Goal: Use online tool/utility: Utilize a website feature to perform a specific function

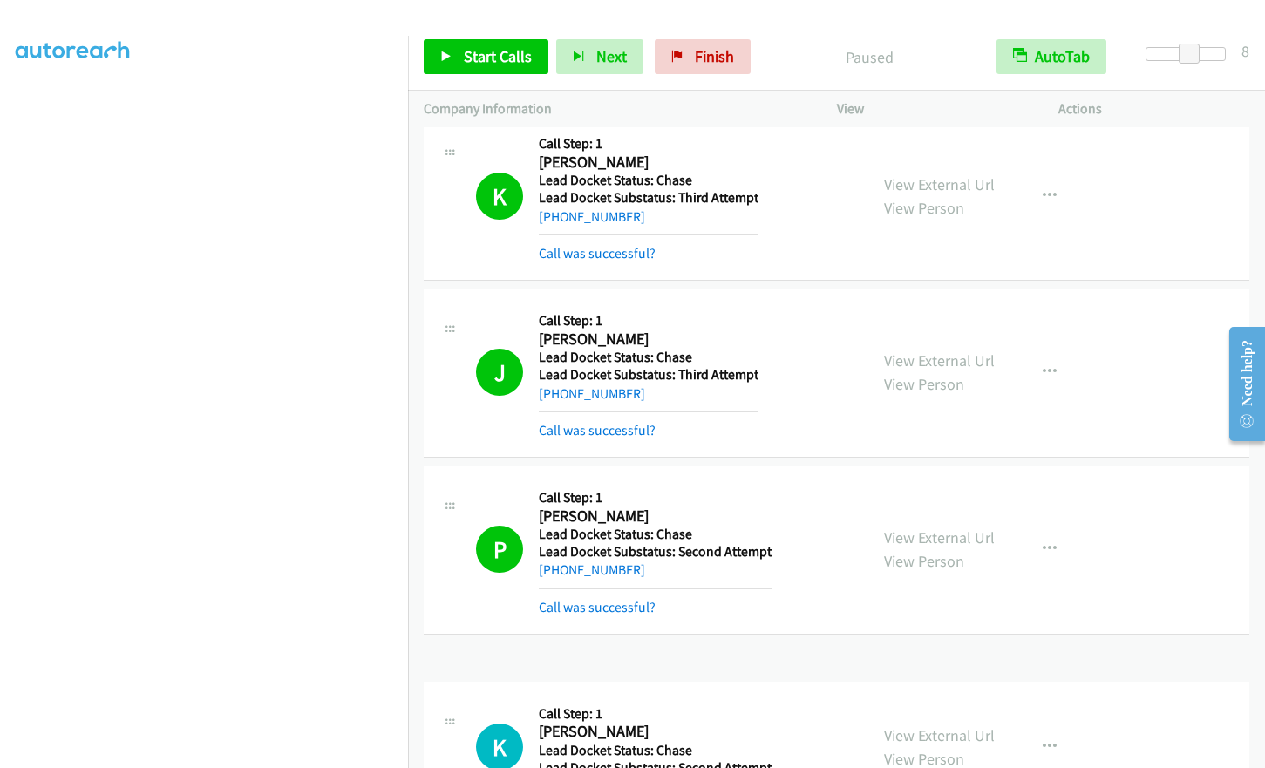
scroll to position [209, 0]
click at [668, 68] on link "Finish" at bounding box center [703, 56] width 96 height 35
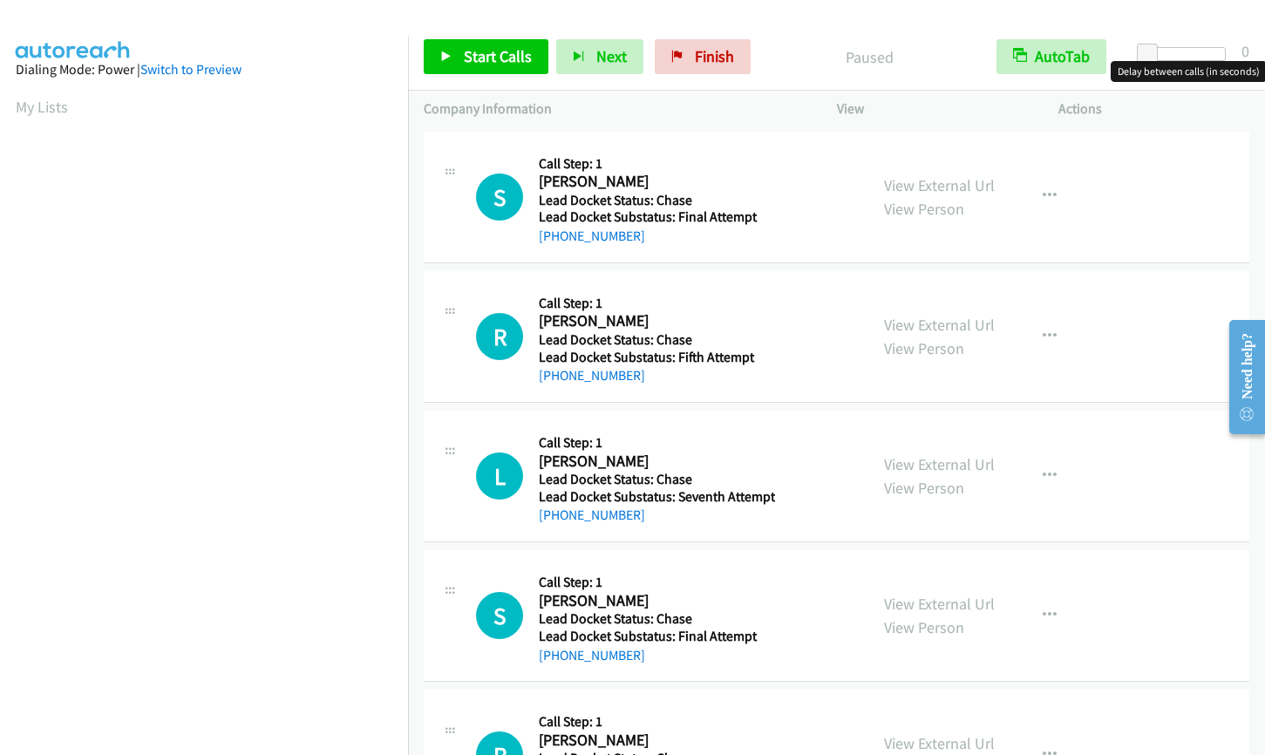
click at [1195, 54] on div at bounding box center [1186, 54] width 80 height 14
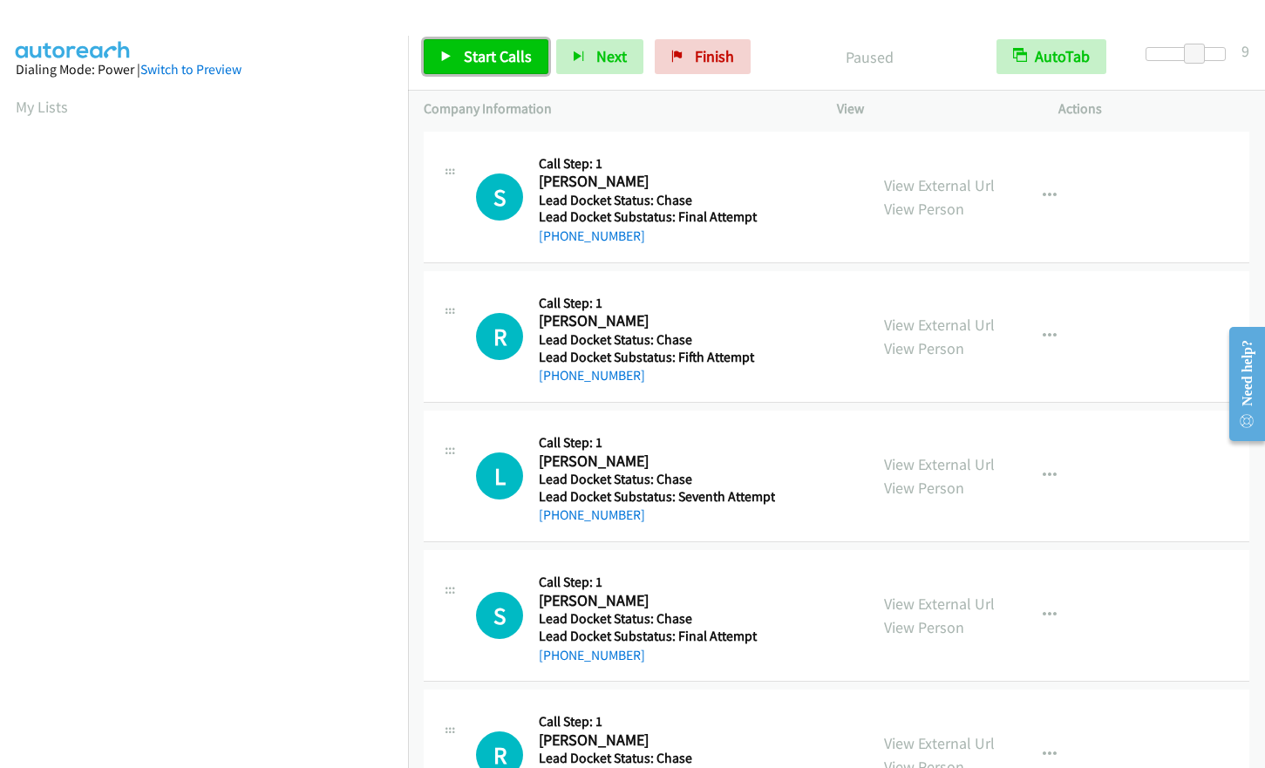
click at [462, 51] on link "Start Calls" at bounding box center [486, 56] width 125 height 35
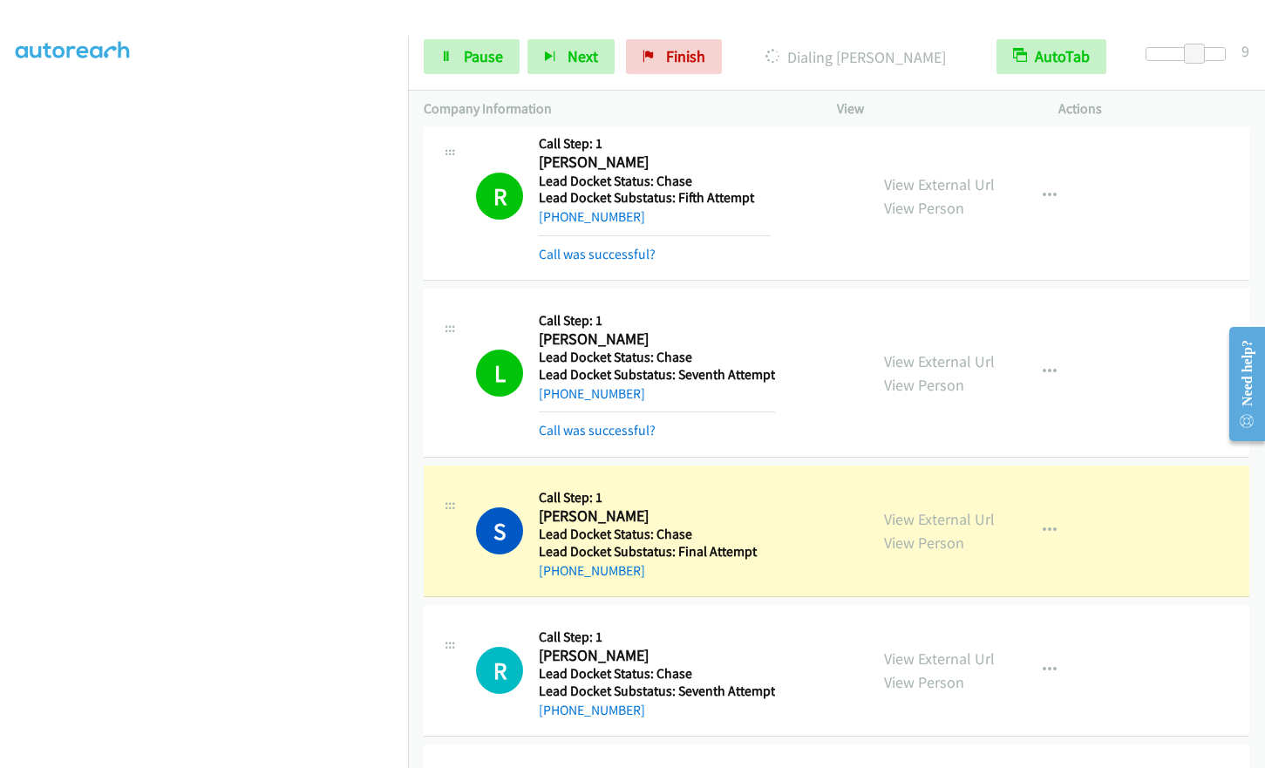
scroll to position [349, 0]
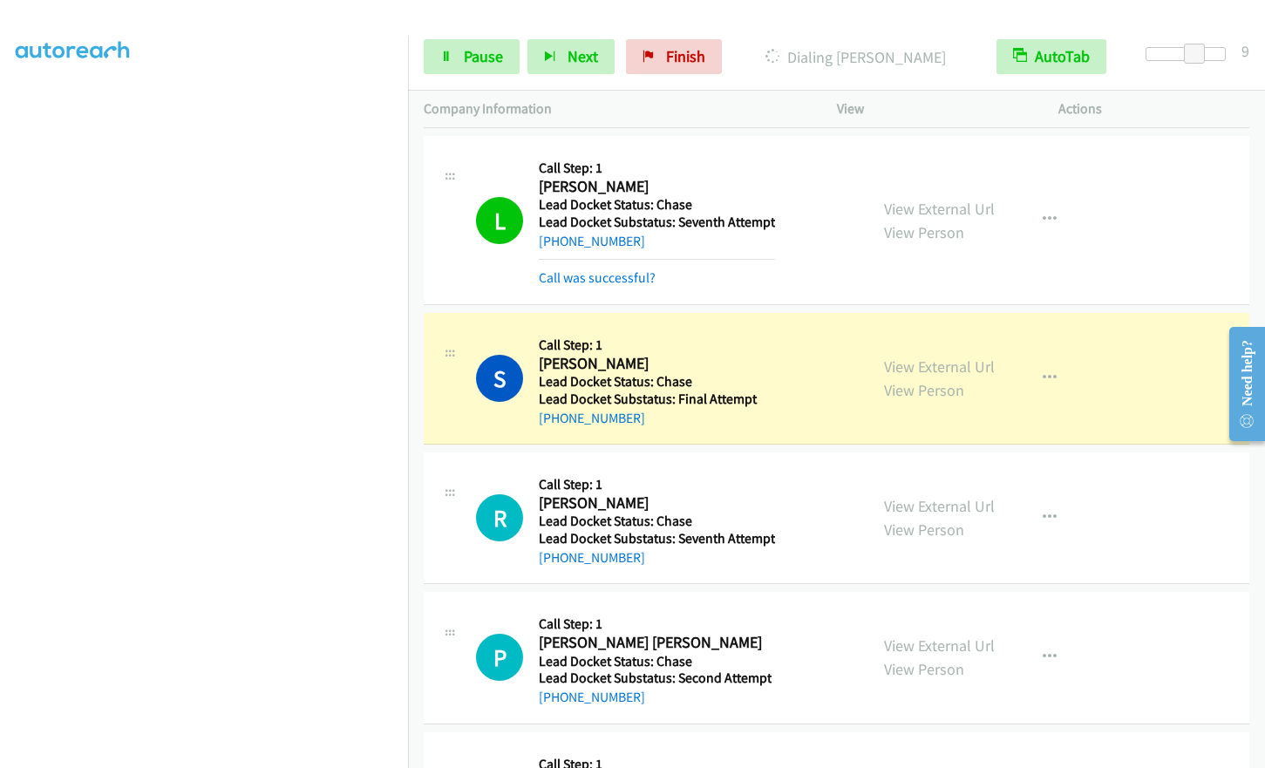
drag, startPoint x: 539, startPoint y: 362, endPoint x: 635, endPoint y: 362, distance: 95.9
click at [635, 362] on h2 "Samuel Britton" at bounding box center [655, 364] width 232 height 20
copy h2 "Samuel Britton"
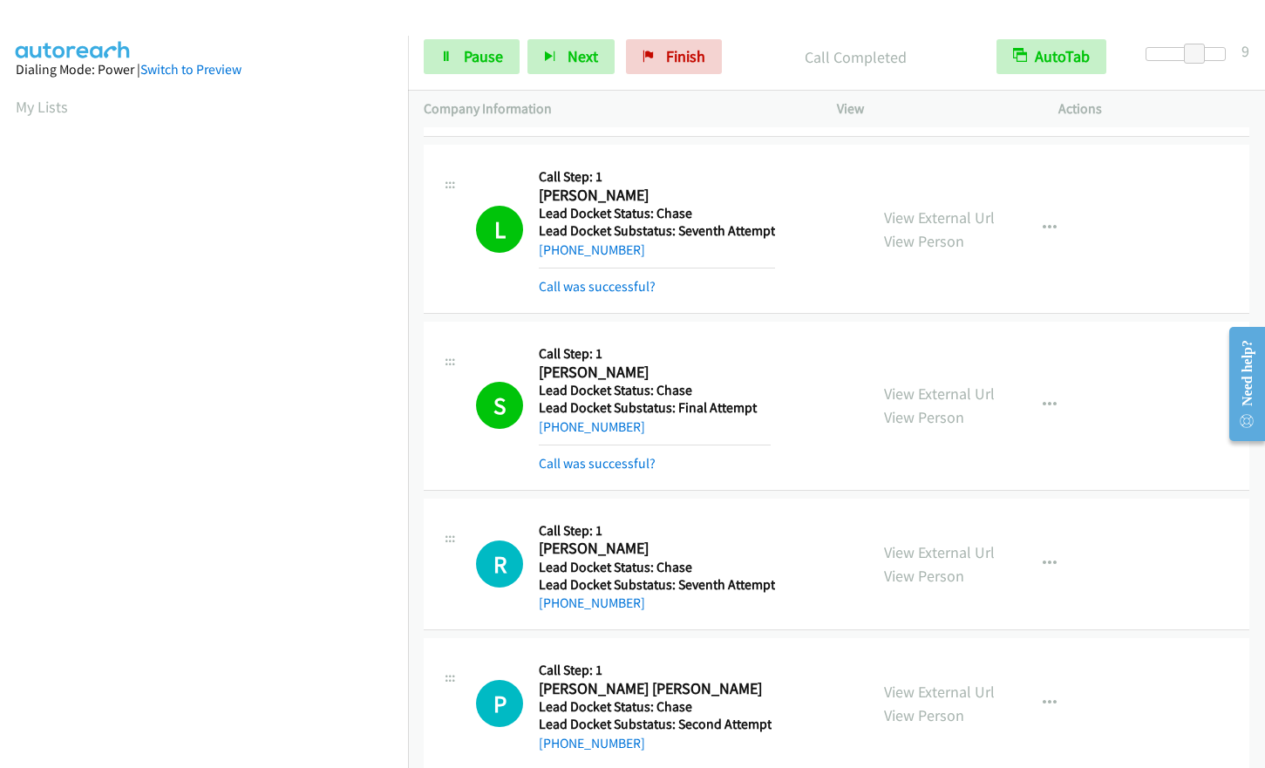
scroll to position [174, 0]
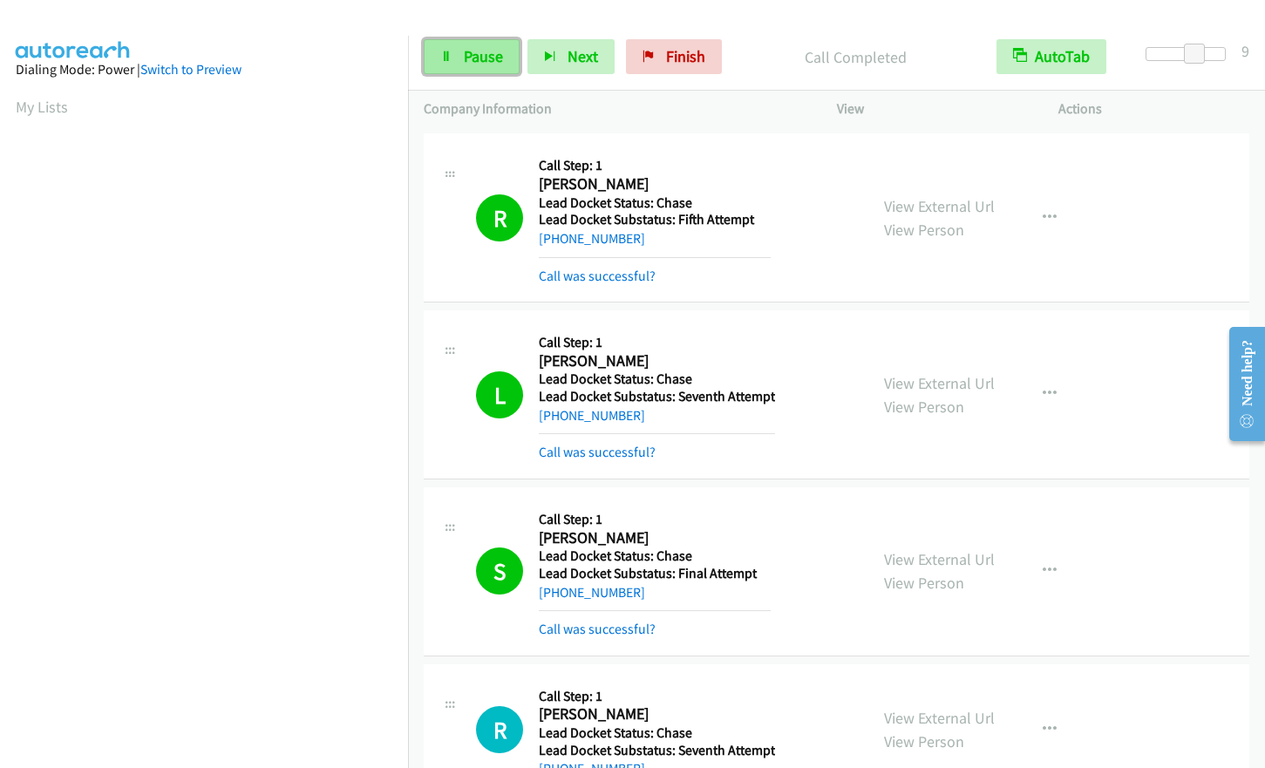
click at [472, 69] on link "Pause" at bounding box center [472, 56] width 96 height 35
click at [470, 61] on span "Start Calls" at bounding box center [498, 56] width 68 height 20
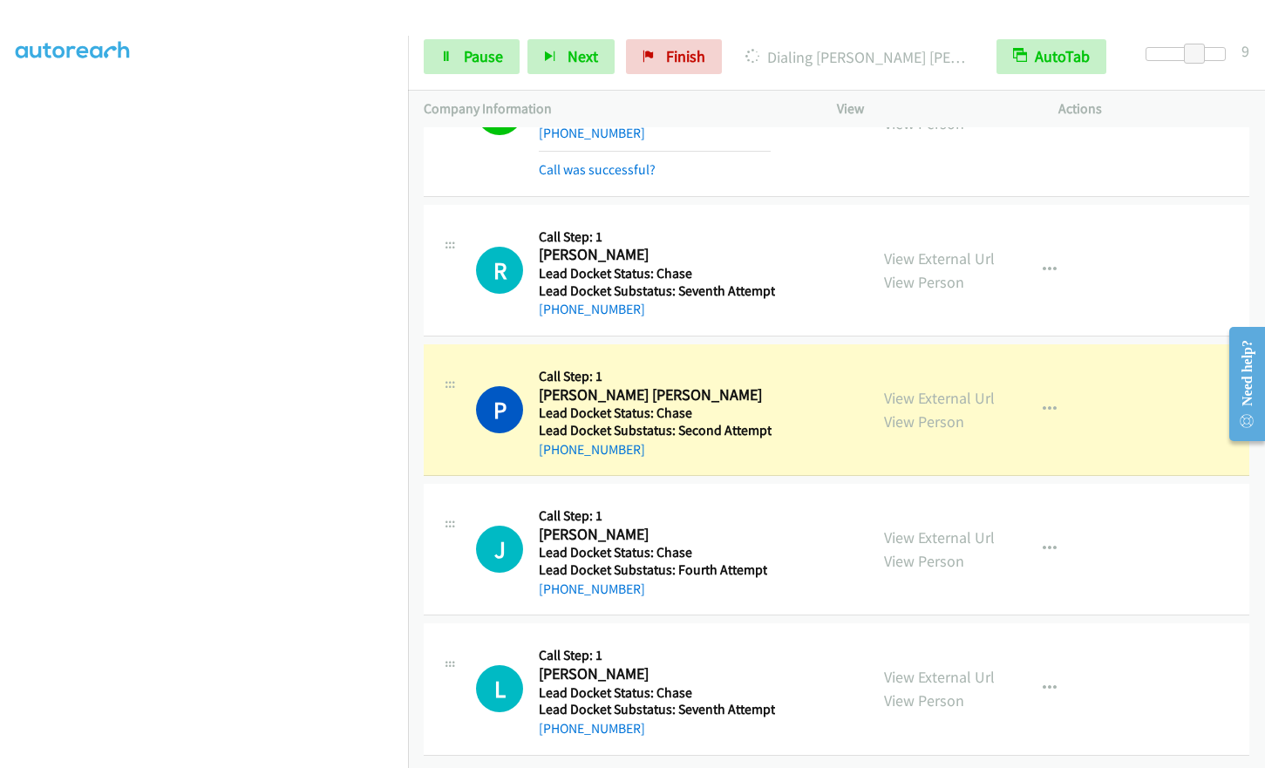
scroll to position [209, 0]
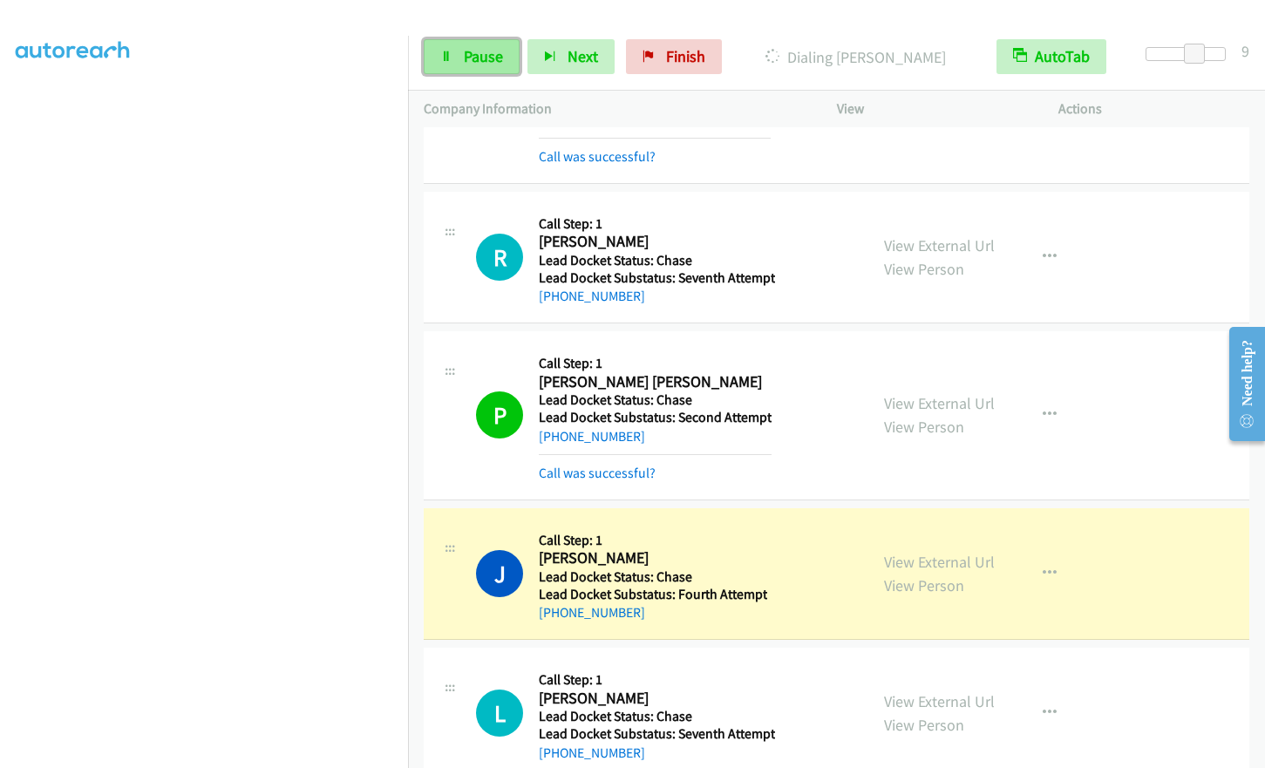
click at [476, 55] on span "Pause" at bounding box center [483, 56] width 39 height 20
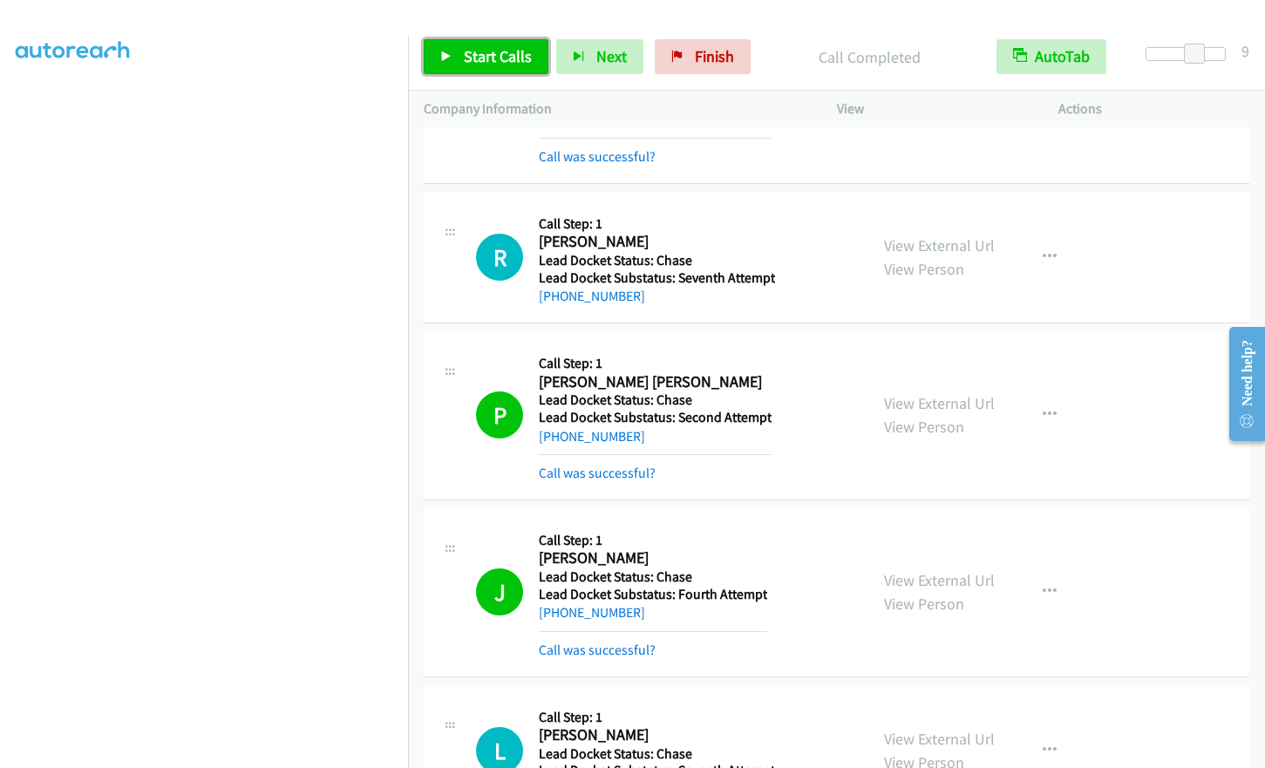
click at [481, 58] on span "Start Calls" at bounding box center [498, 56] width 68 height 20
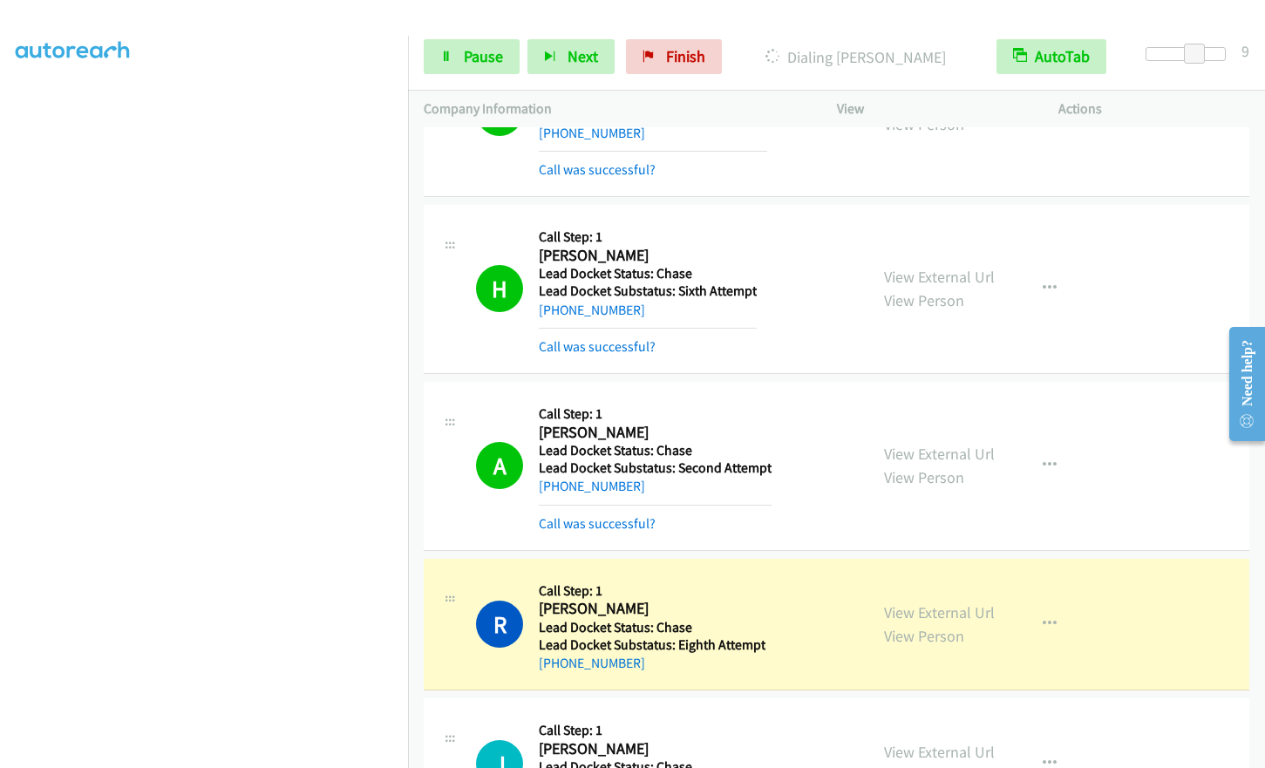
scroll to position [2580, 0]
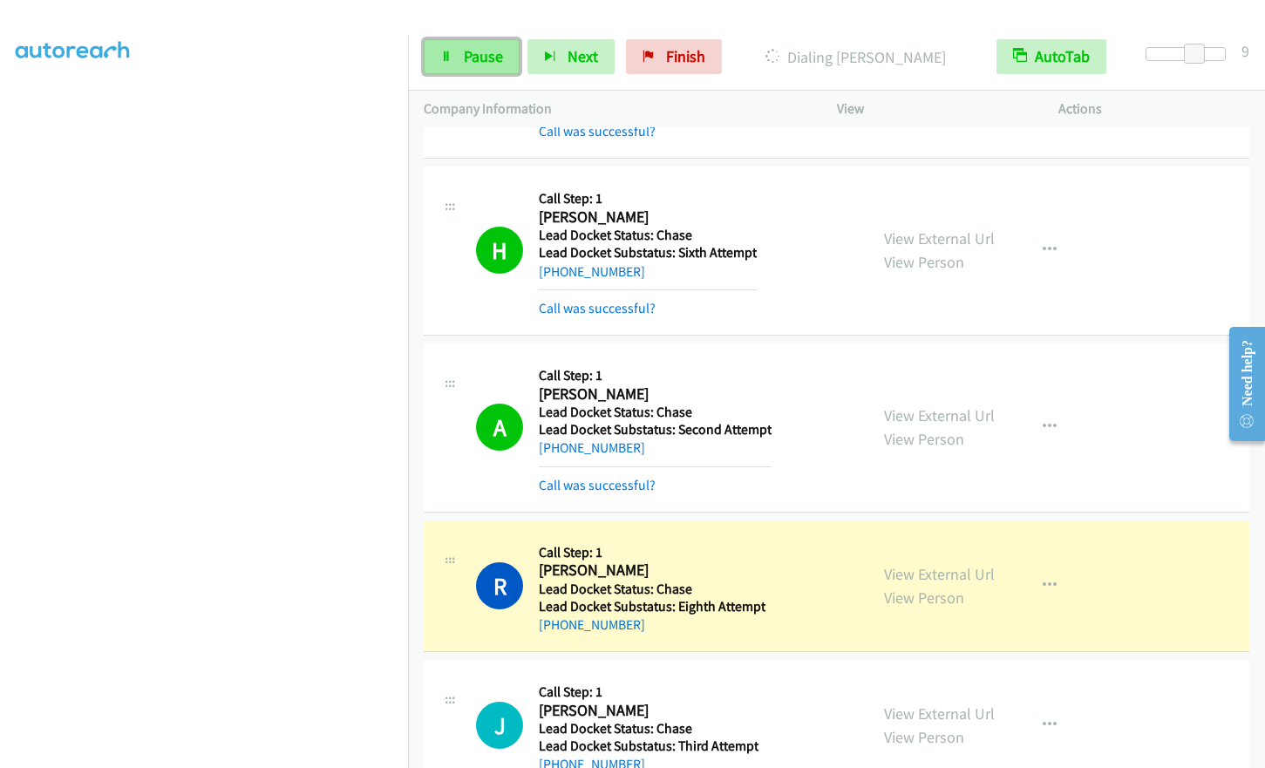
click at [464, 63] on span "Pause" at bounding box center [483, 56] width 39 height 20
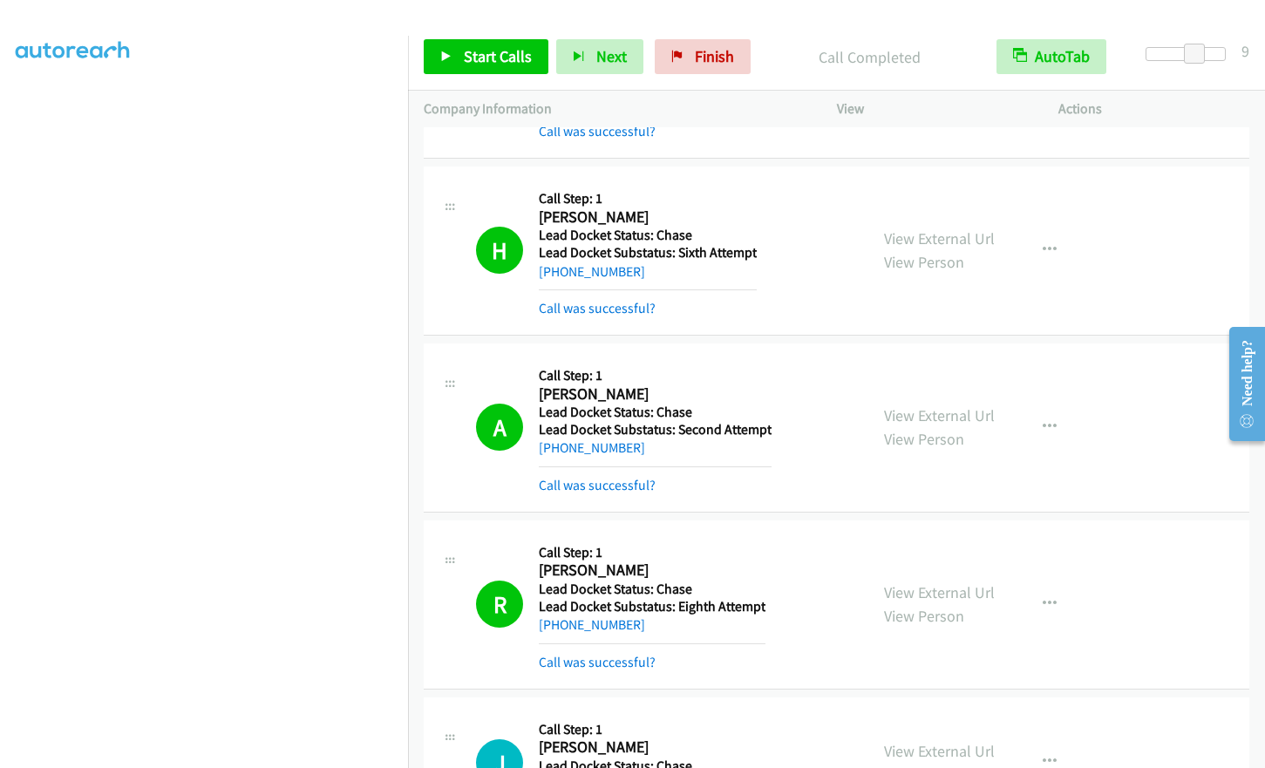
scroll to position [209, 0]
click at [475, 54] on span "Start Calls" at bounding box center [498, 56] width 68 height 20
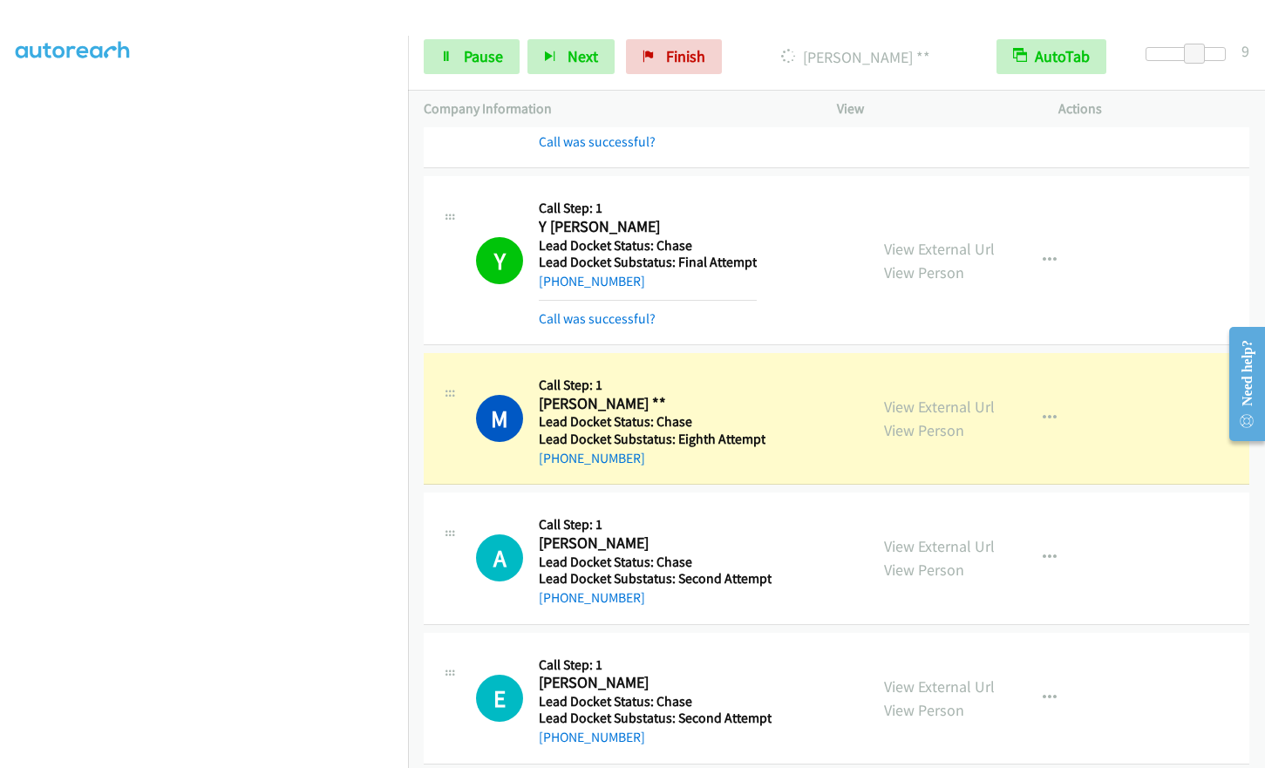
scroll to position [4184, 0]
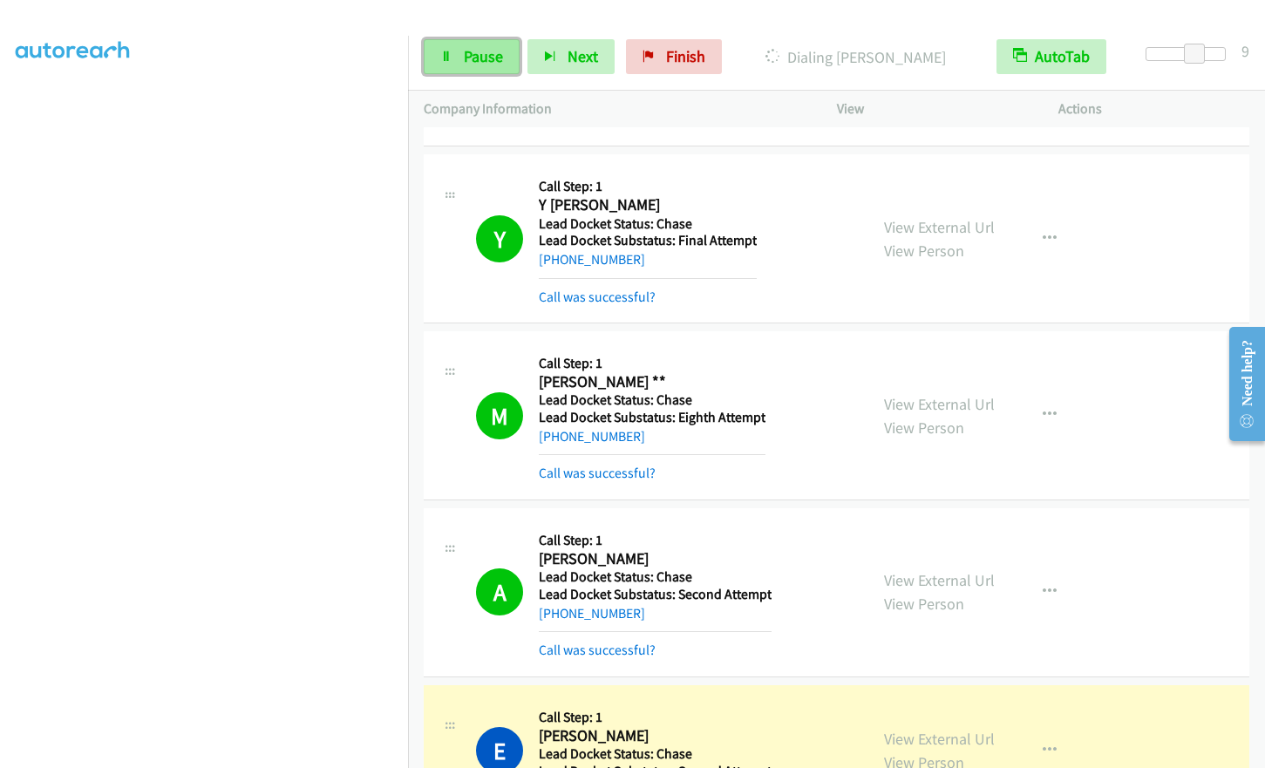
click at [460, 63] on link "Pause" at bounding box center [472, 56] width 96 height 35
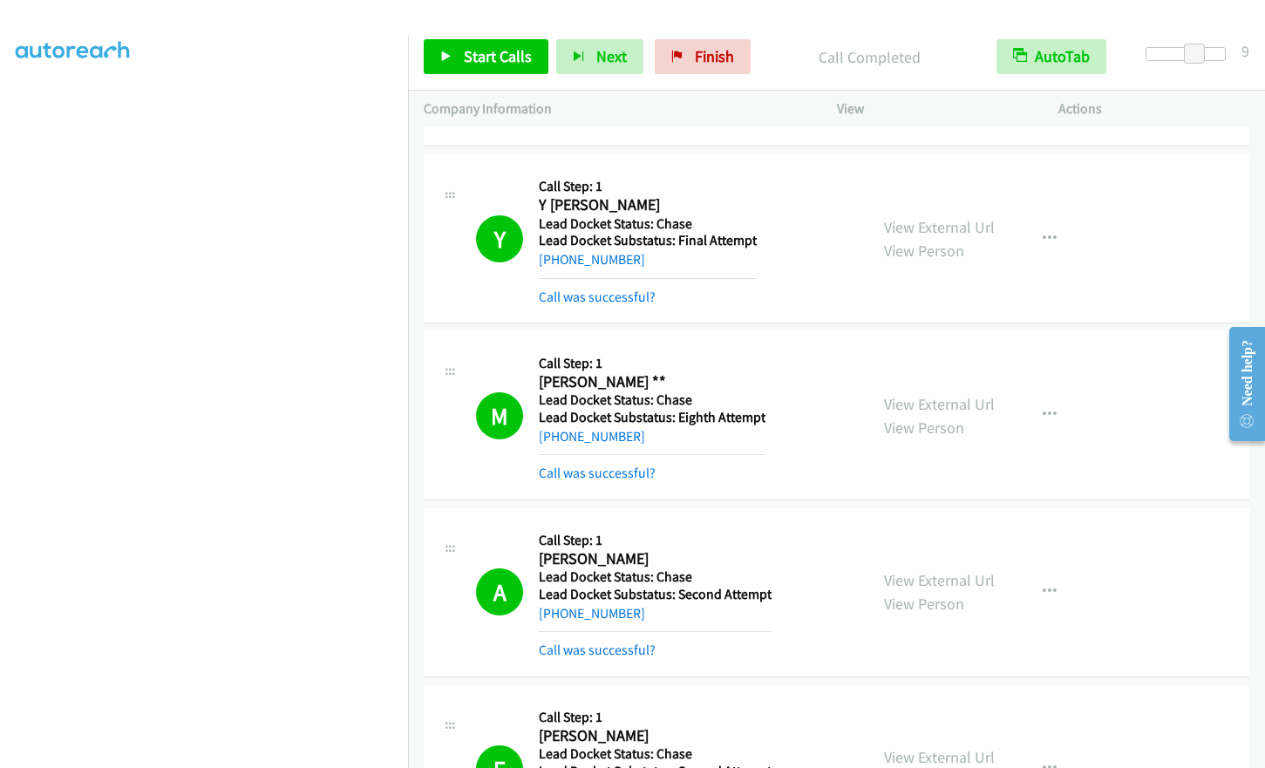
scroll to position [173, 0]
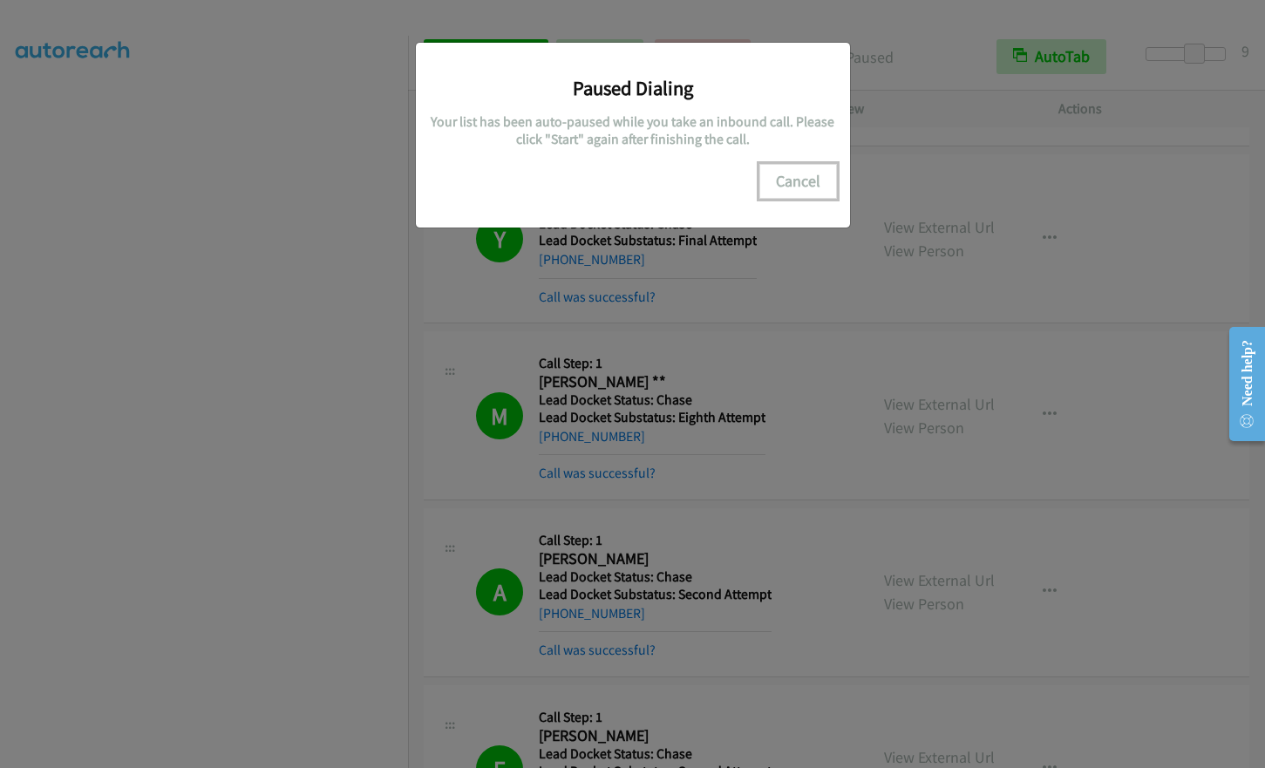
click at [808, 175] on button "Cancel" at bounding box center [798, 181] width 78 height 35
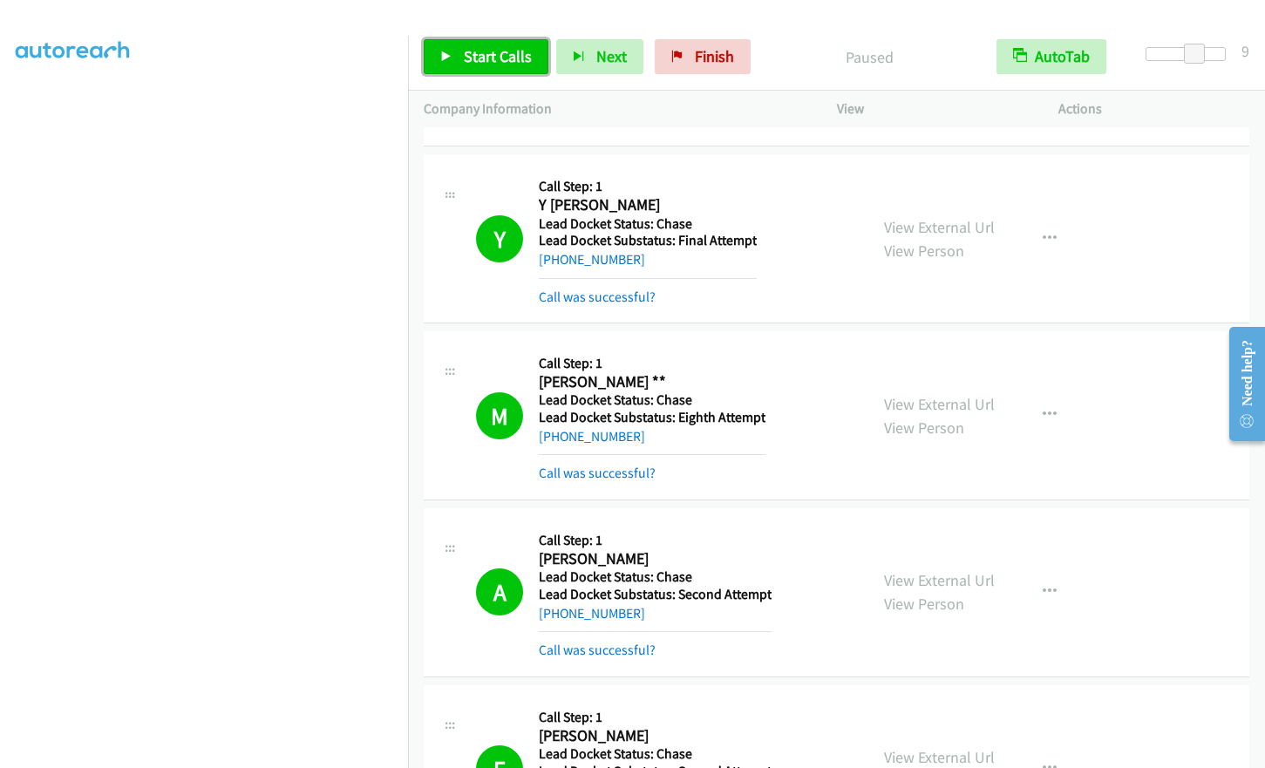
click at [484, 54] on span "Start Calls" at bounding box center [498, 56] width 68 height 20
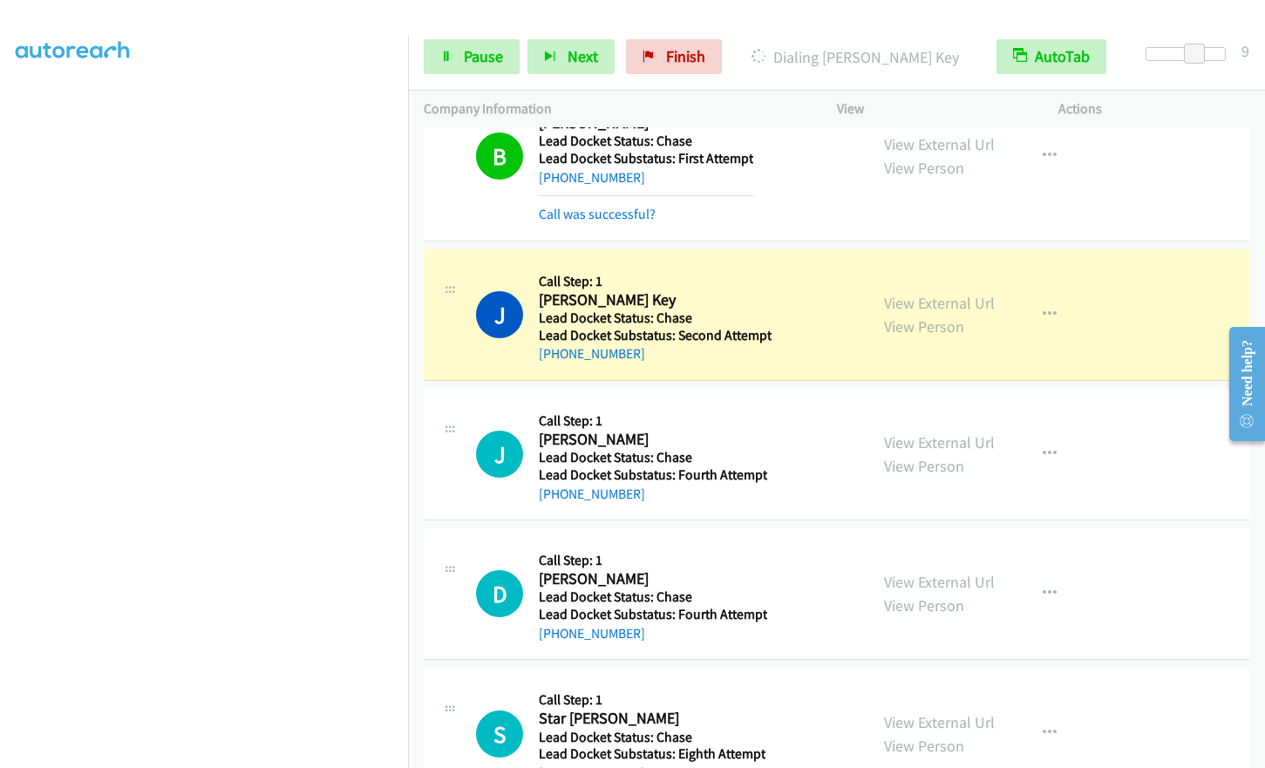
scroll to position [5561, 0]
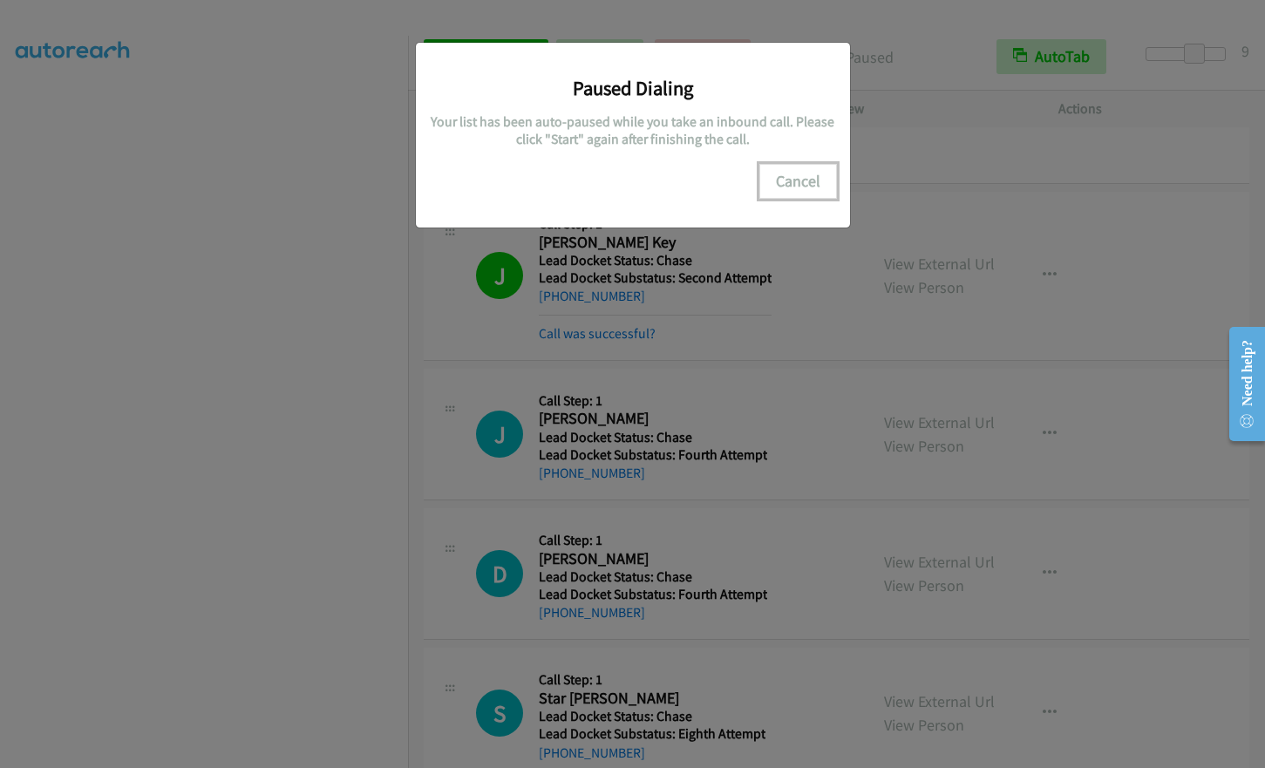
click at [795, 178] on button "Cancel" at bounding box center [798, 181] width 78 height 35
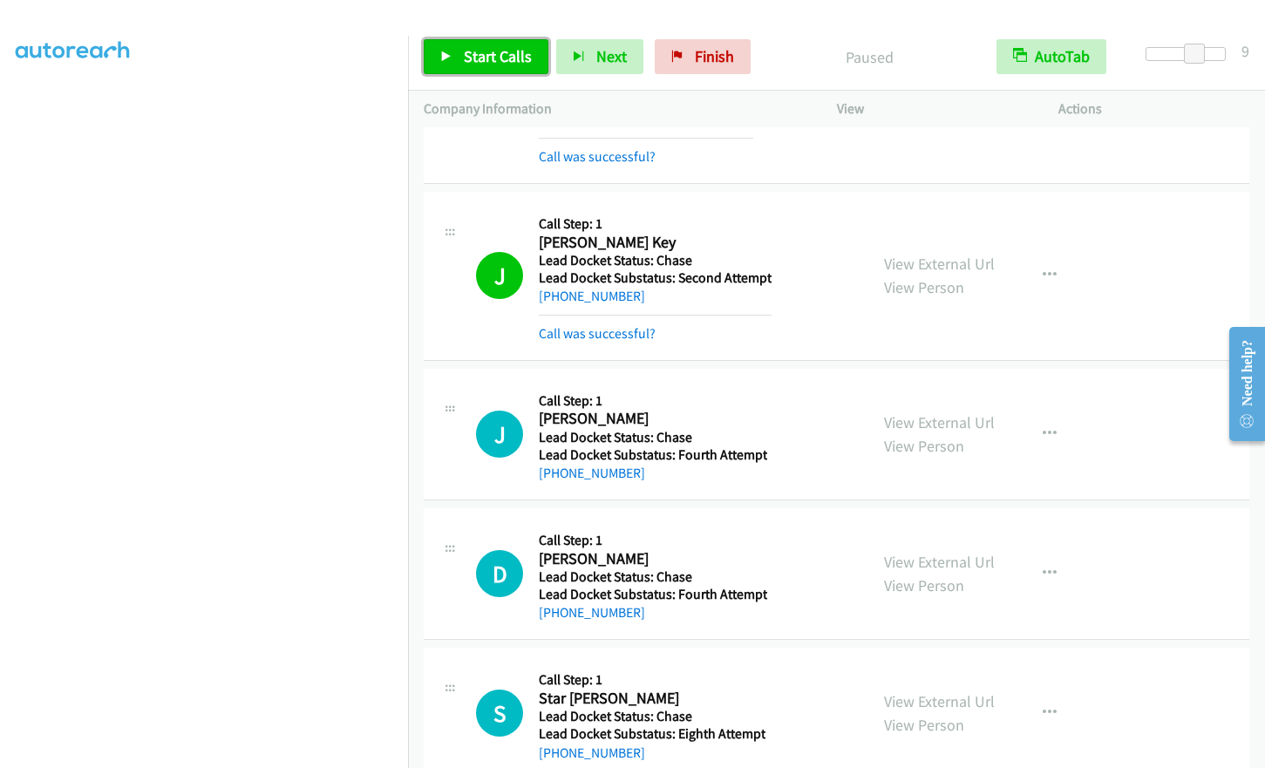
click at [473, 66] on link "Start Calls" at bounding box center [486, 56] width 125 height 35
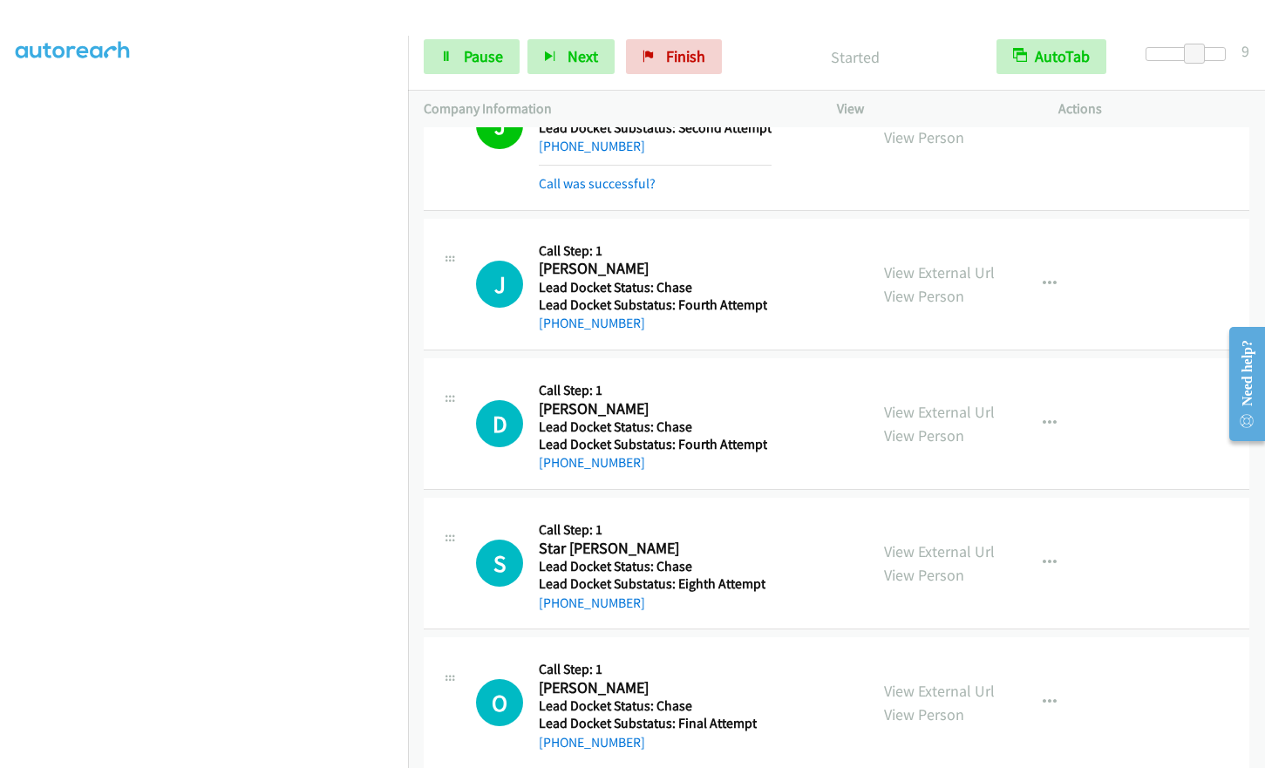
scroll to position [5738, 0]
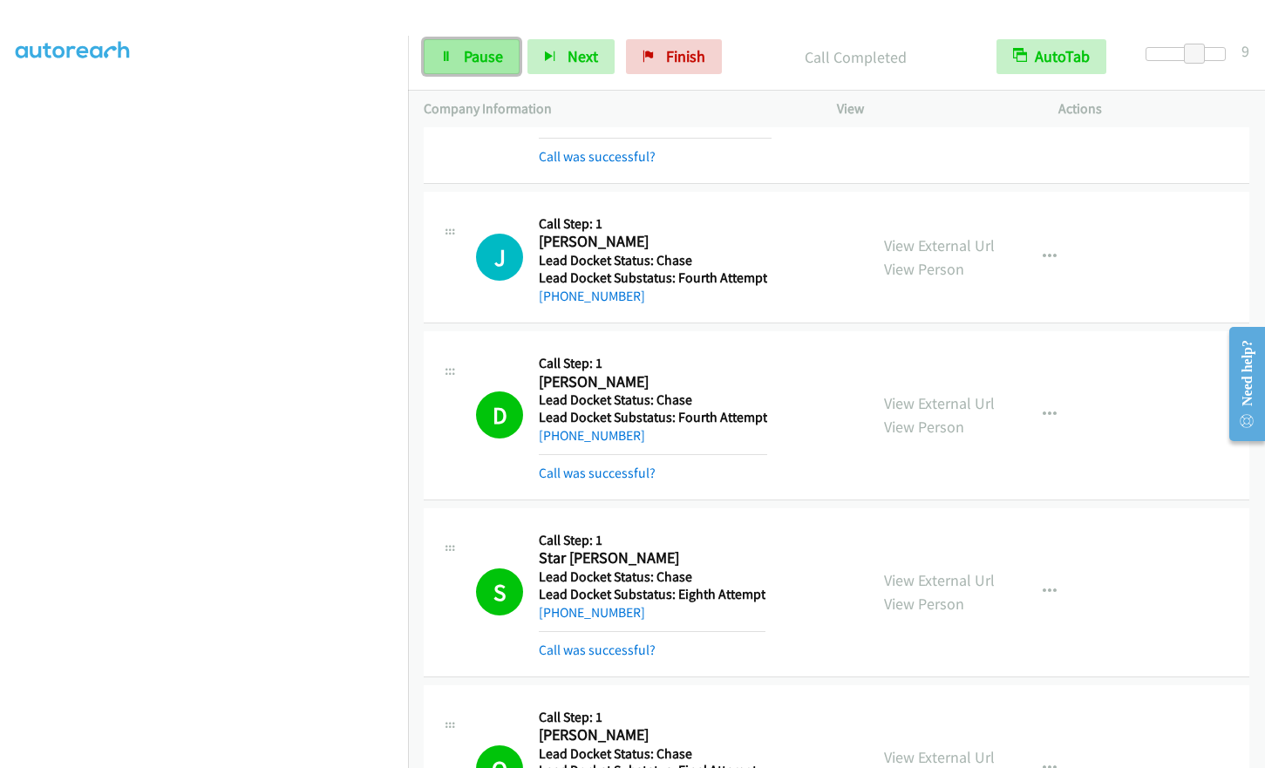
click at [458, 60] on link "Pause" at bounding box center [472, 56] width 96 height 35
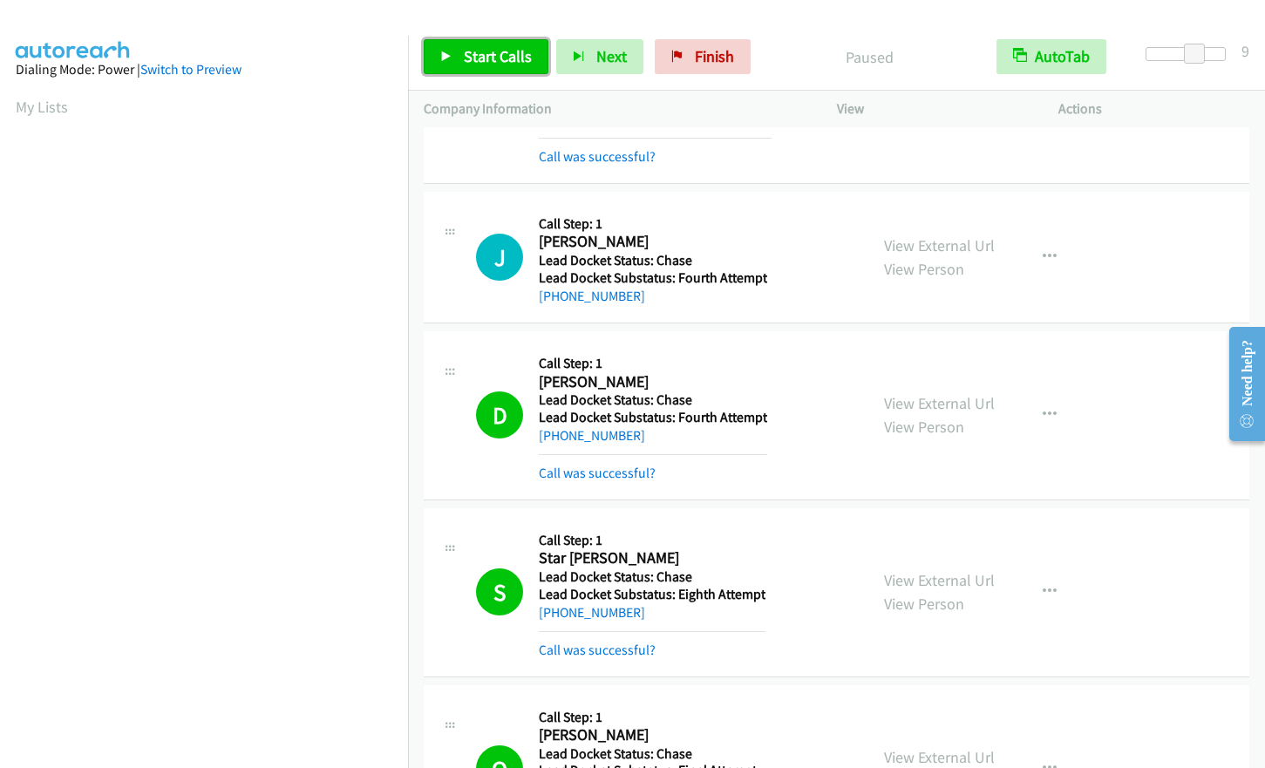
click at [488, 64] on span "Start Calls" at bounding box center [498, 56] width 68 height 20
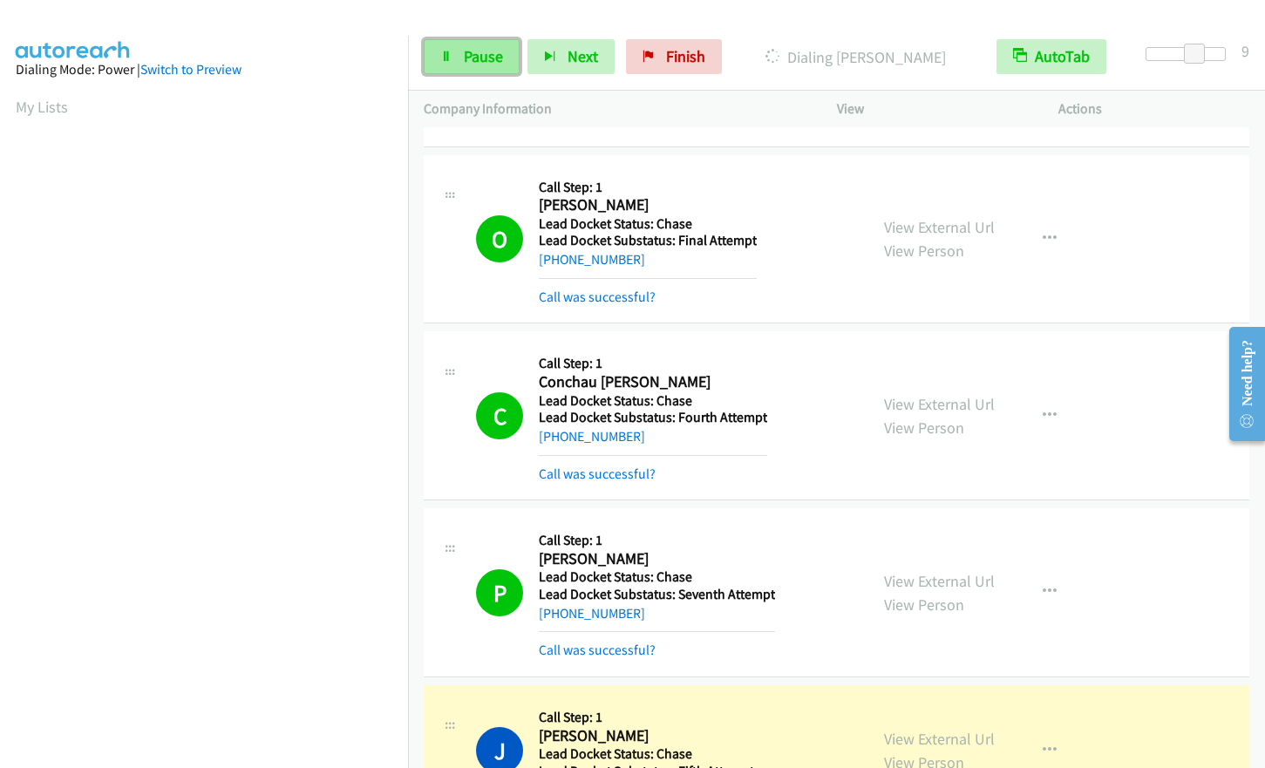
click at [478, 67] on link "Pause" at bounding box center [472, 56] width 96 height 35
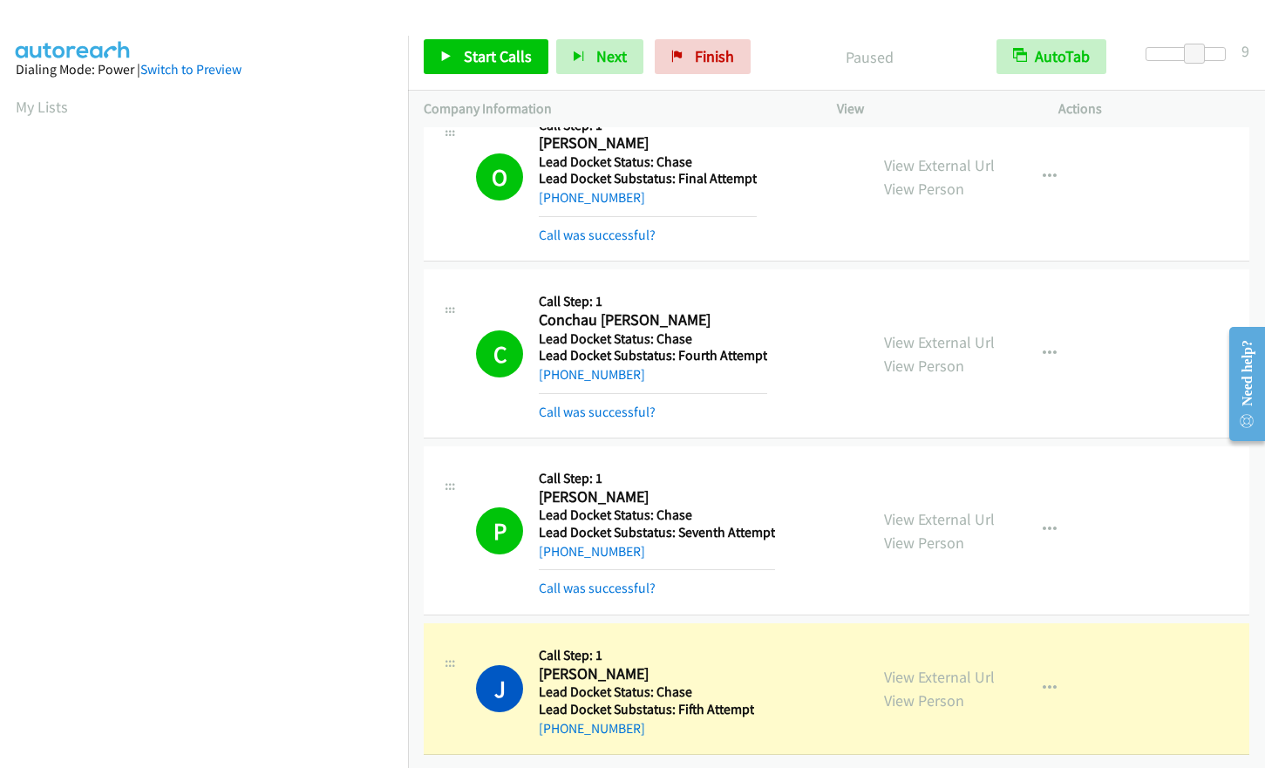
scroll to position [209, 0]
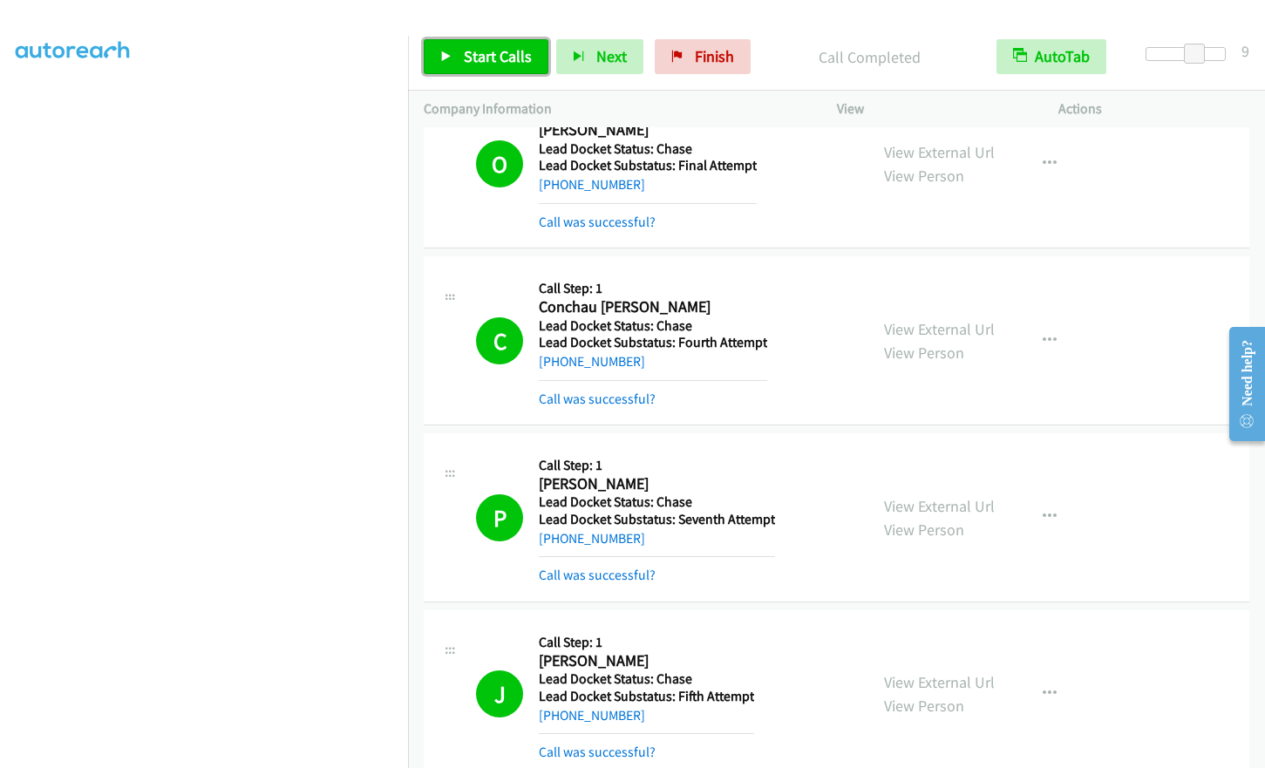
click at [508, 56] on span "Start Calls" at bounding box center [498, 56] width 68 height 20
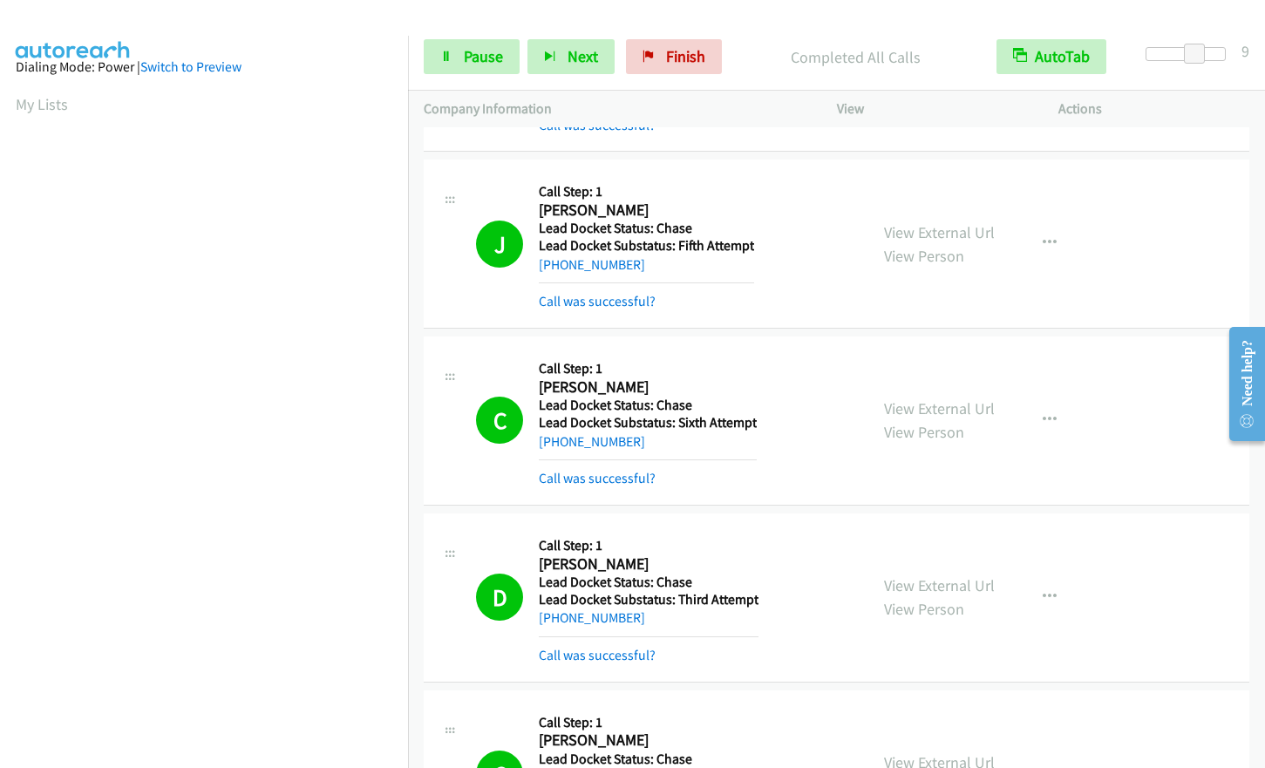
scroll to position [0, 0]
click at [460, 60] on link "Pause" at bounding box center [472, 56] width 96 height 35
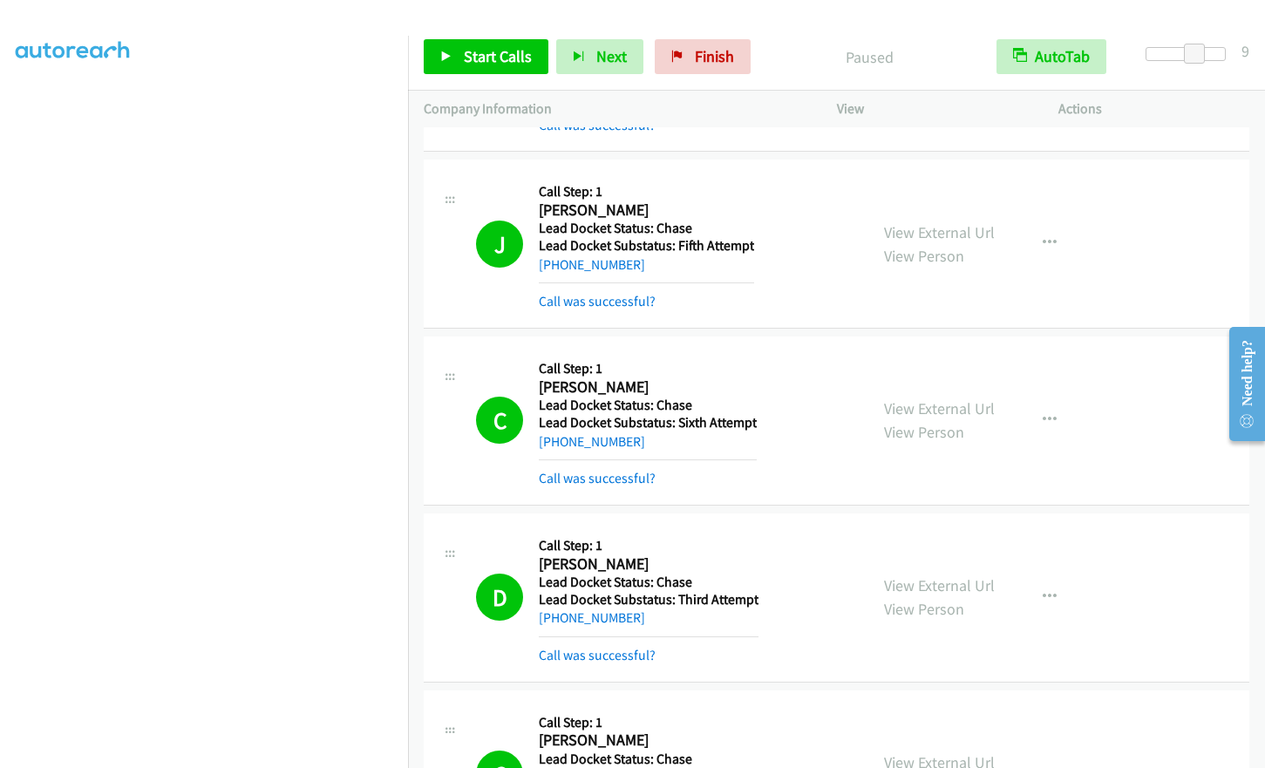
scroll to position [173, 0]
click at [490, 55] on span "Start Calls" at bounding box center [498, 56] width 68 height 20
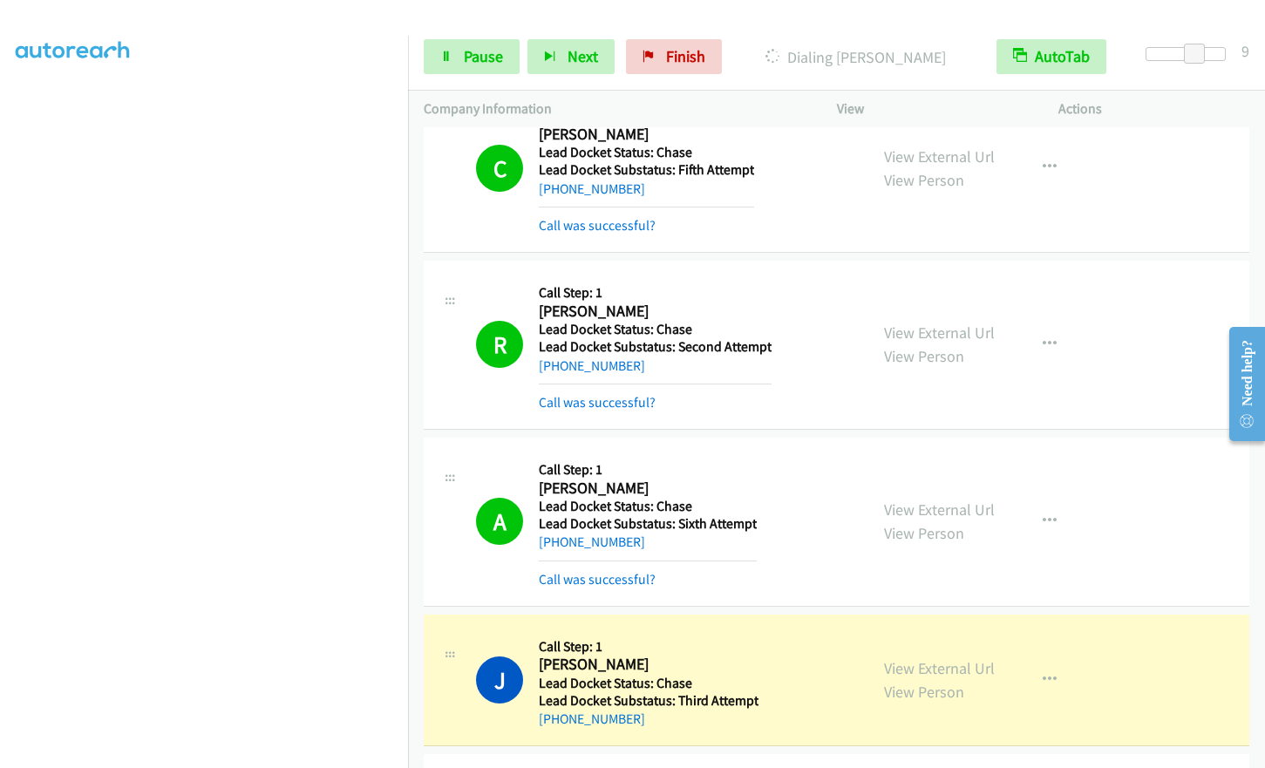
scroll to position [9918, 0]
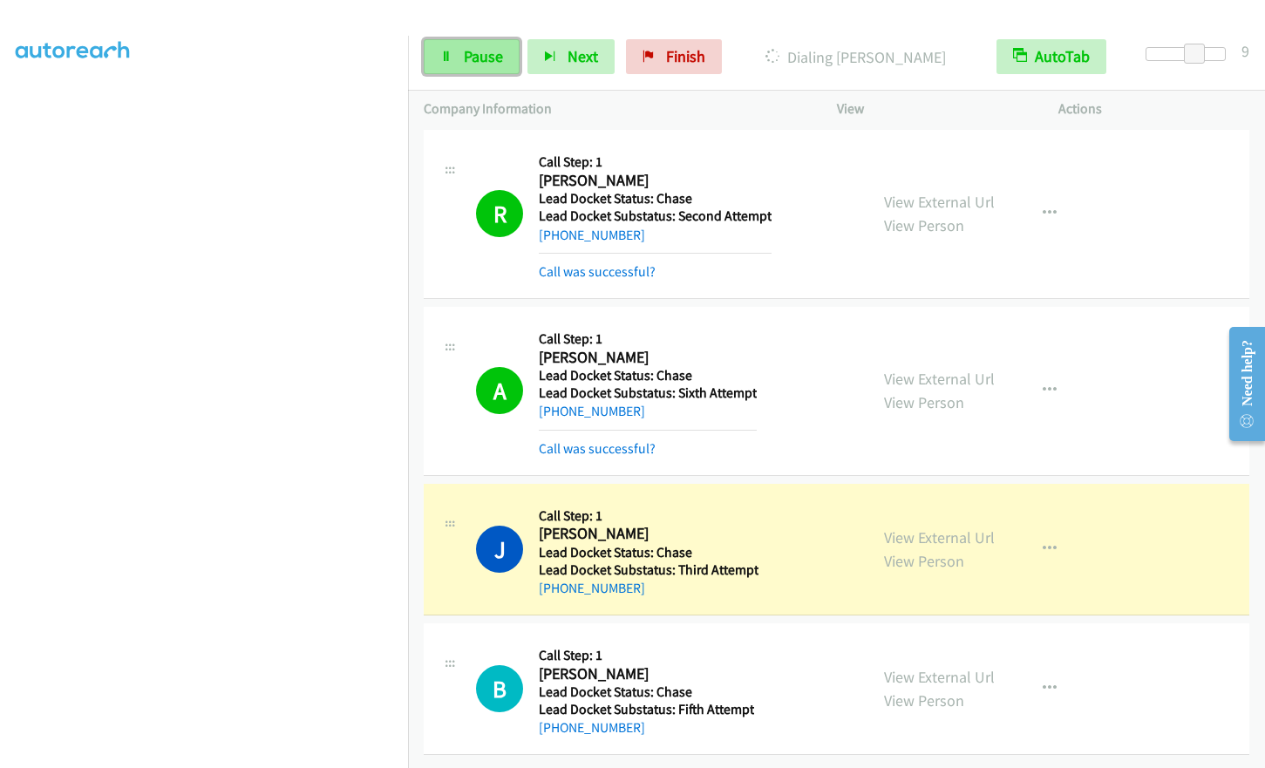
click at [466, 61] on span "Pause" at bounding box center [483, 56] width 39 height 20
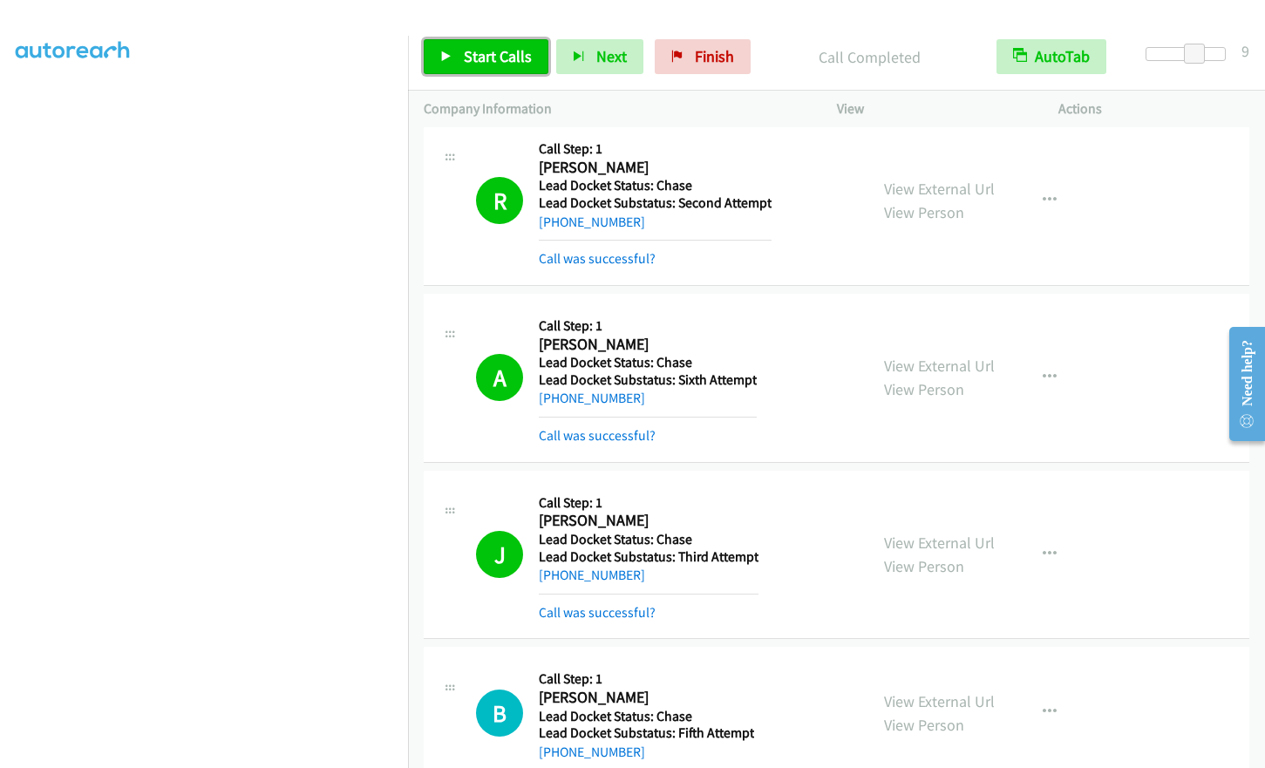
click at [477, 60] on span "Start Calls" at bounding box center [498, 56] width 68 height 20
click at [483, 62] on span "Pause" at bounding box center [483, 56] width 39 height 20
click at [485, 67] on link "Start Calls" at bounding box center [486, 56] width 125 height 35
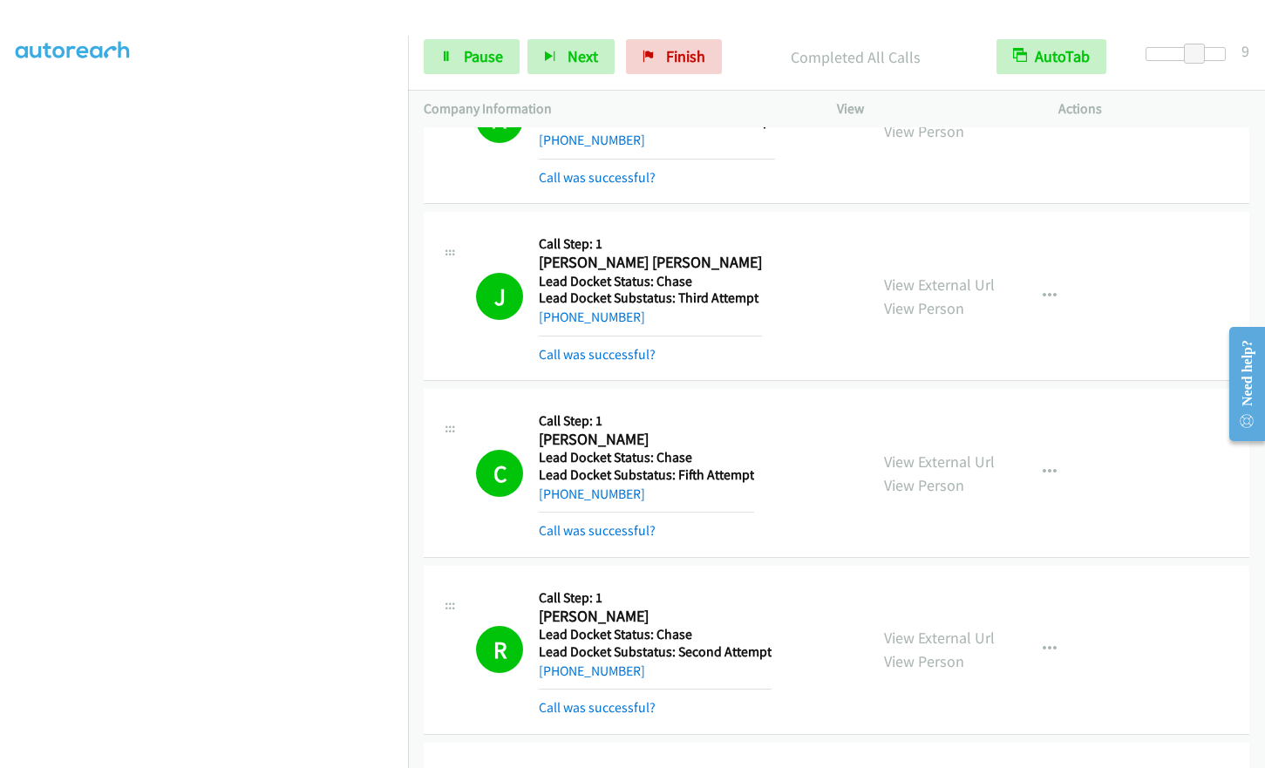
scroll to position [10071, 0]
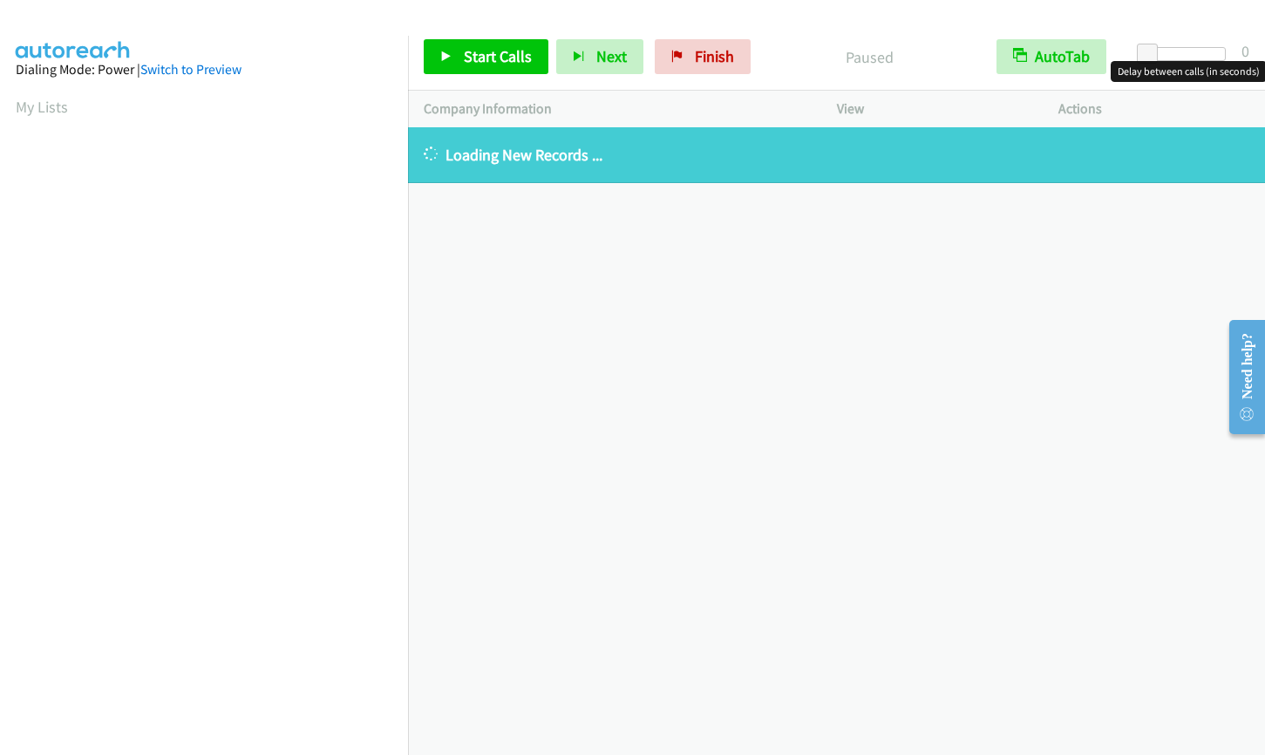
click at [1190, 53] on div at bounding box center [1186, 54] width 80 height 14
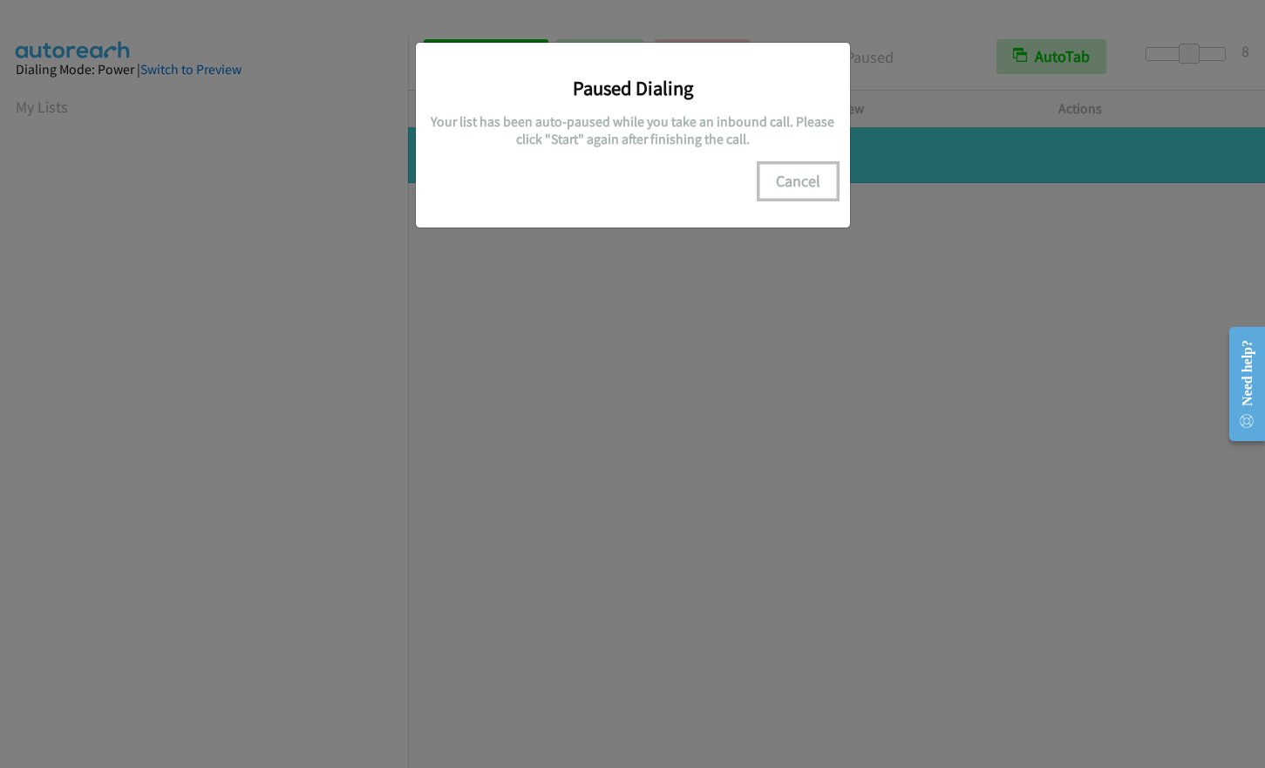
click at [797, 179] on button "Cancel" at bounding box center [798, 181] width 78 height 35
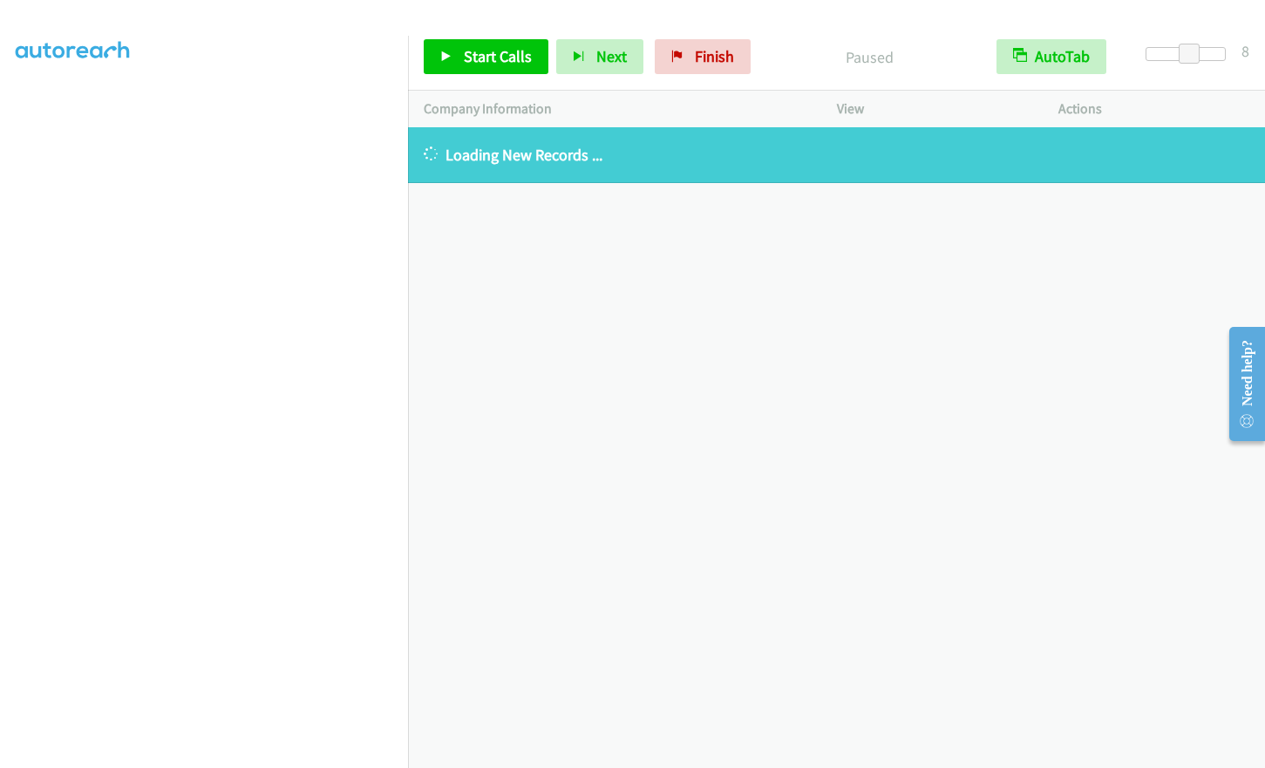
scroll to position [209, 0]
drag, startPoint x: 699, startPoint y: 54, endPoint x: 710, endPoint y: 54, distance: 10.5
click at [699, 54] on span "Finish" at bounding box center [714, 56] width 39 height 20
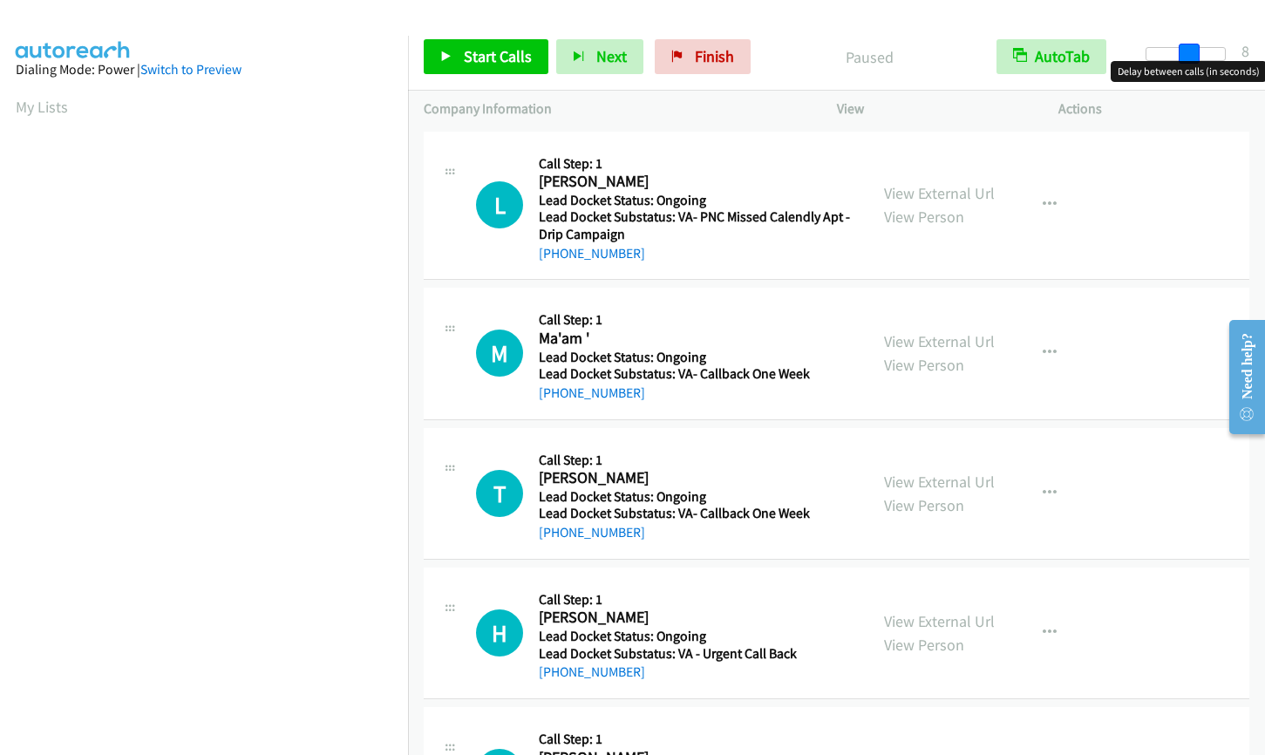
click at [1188, 52] on div at bounding box center [1186, 54] width 80 height 14
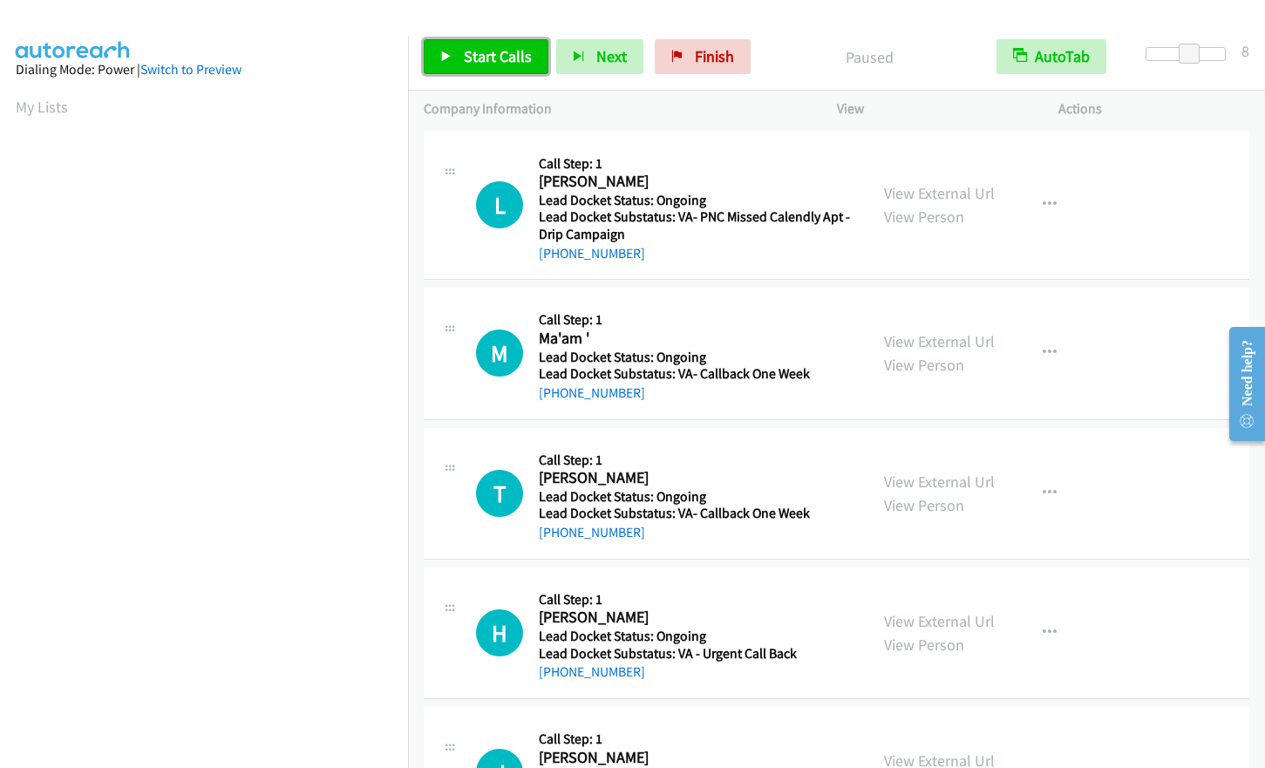
click at [495, 64] on span "Start Calls" at bounding box center [498, 56] width 68 height 20
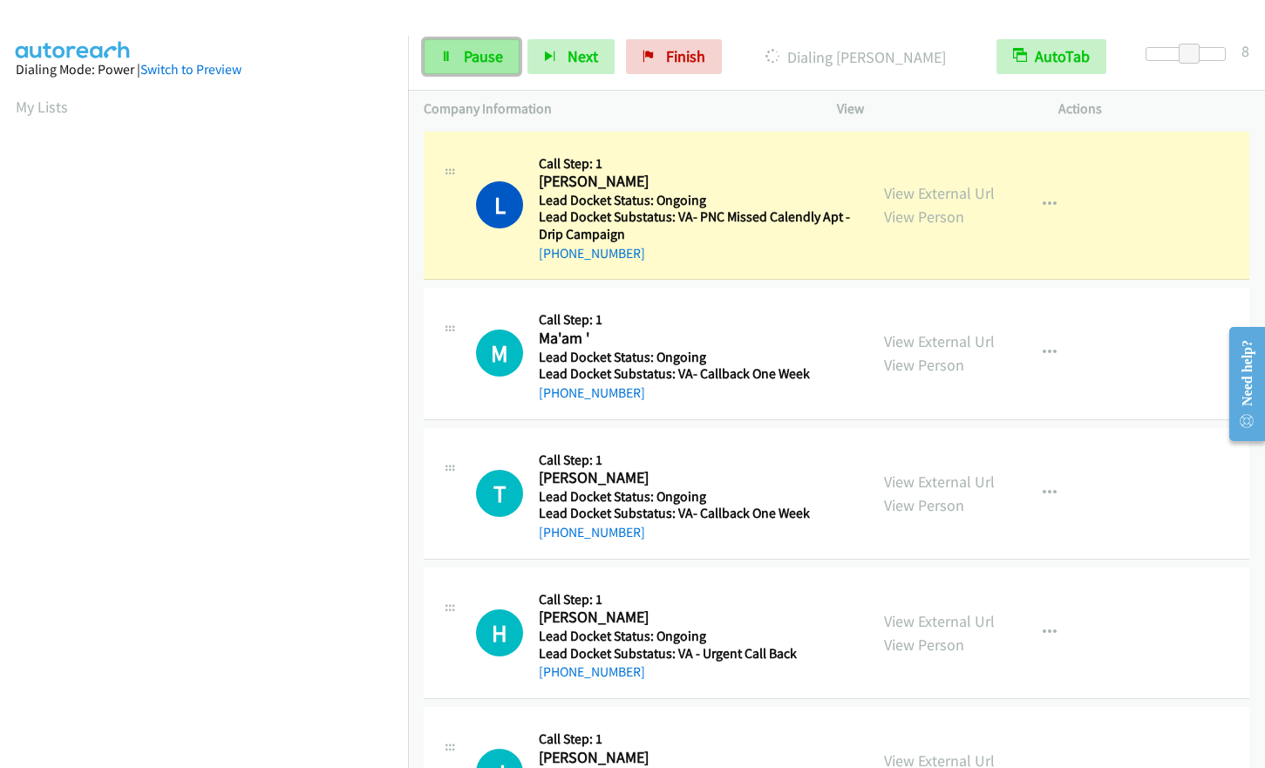
click at [462, 58] on link "Pause" at bounding box center [472, 56] width 96 height 35
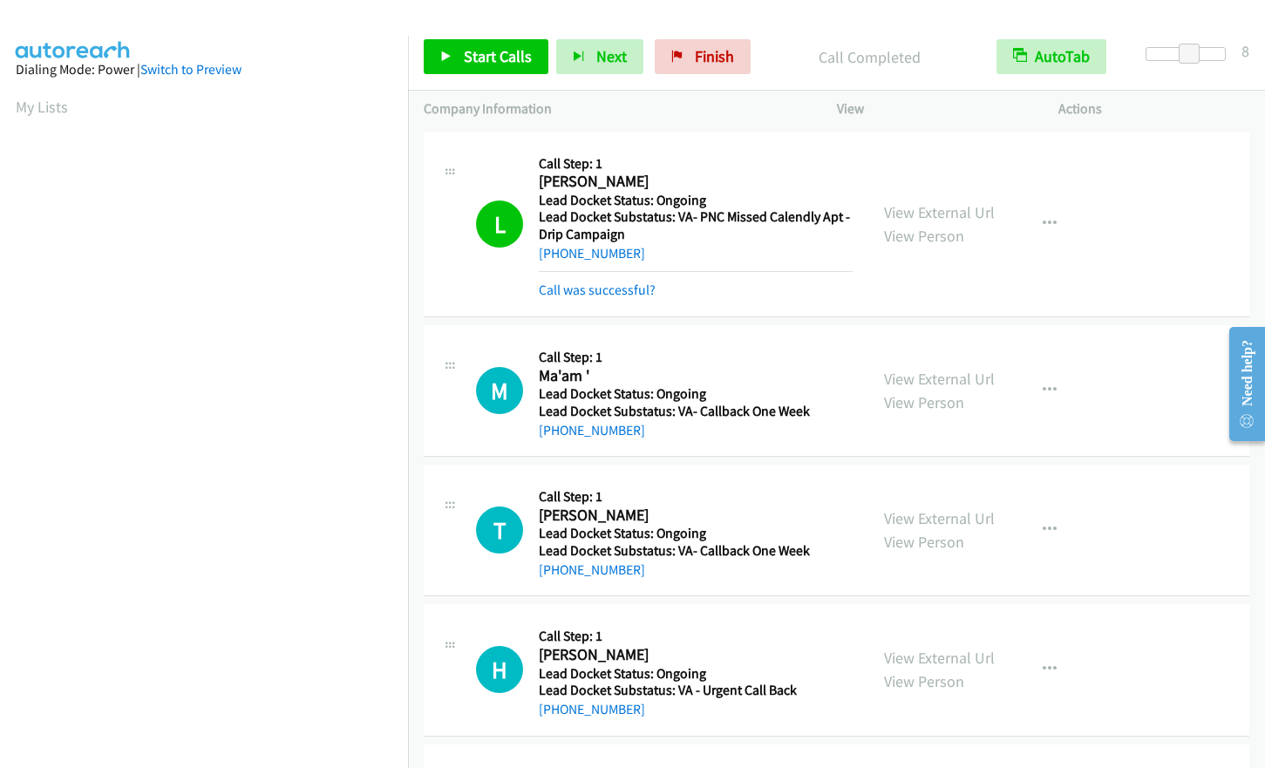
scroll to position [210, 0]
click at [472, 60] on span "Start Calls" at bounding box center [498, 56] width 68 height 20
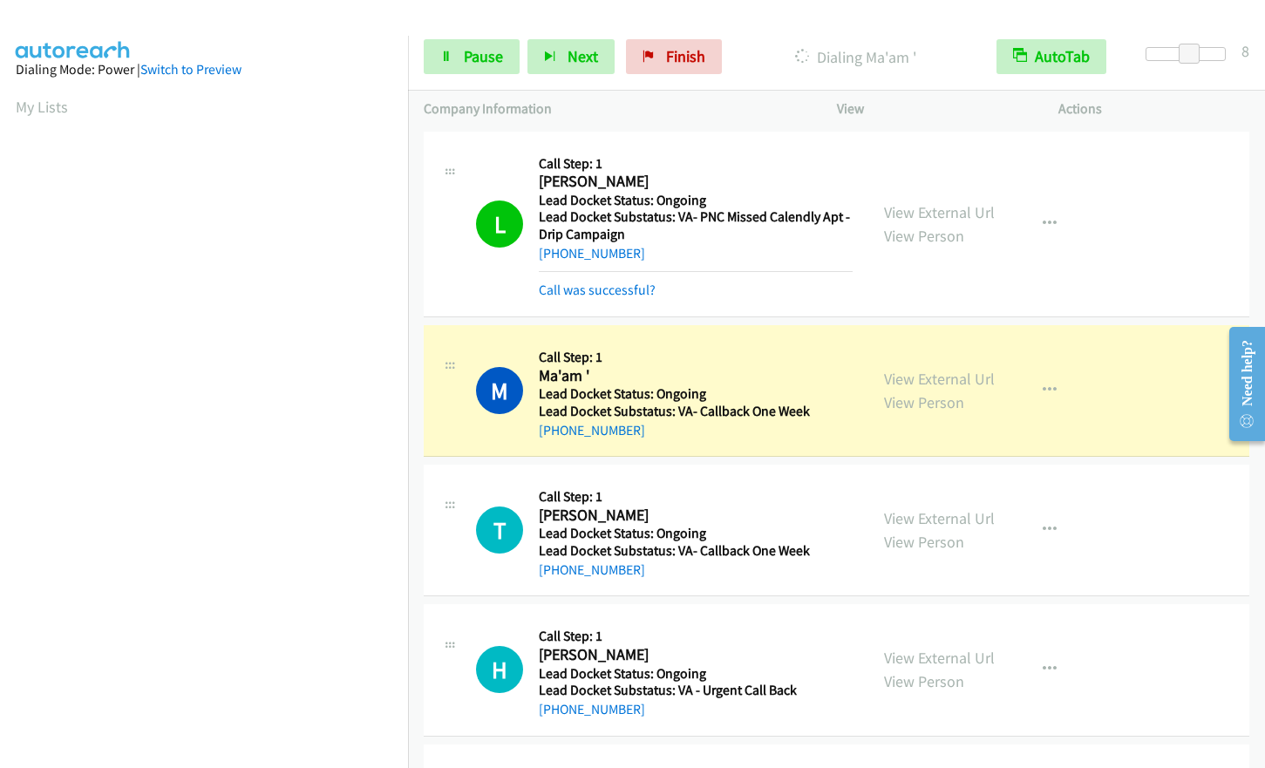
scroll to position [209, 0]
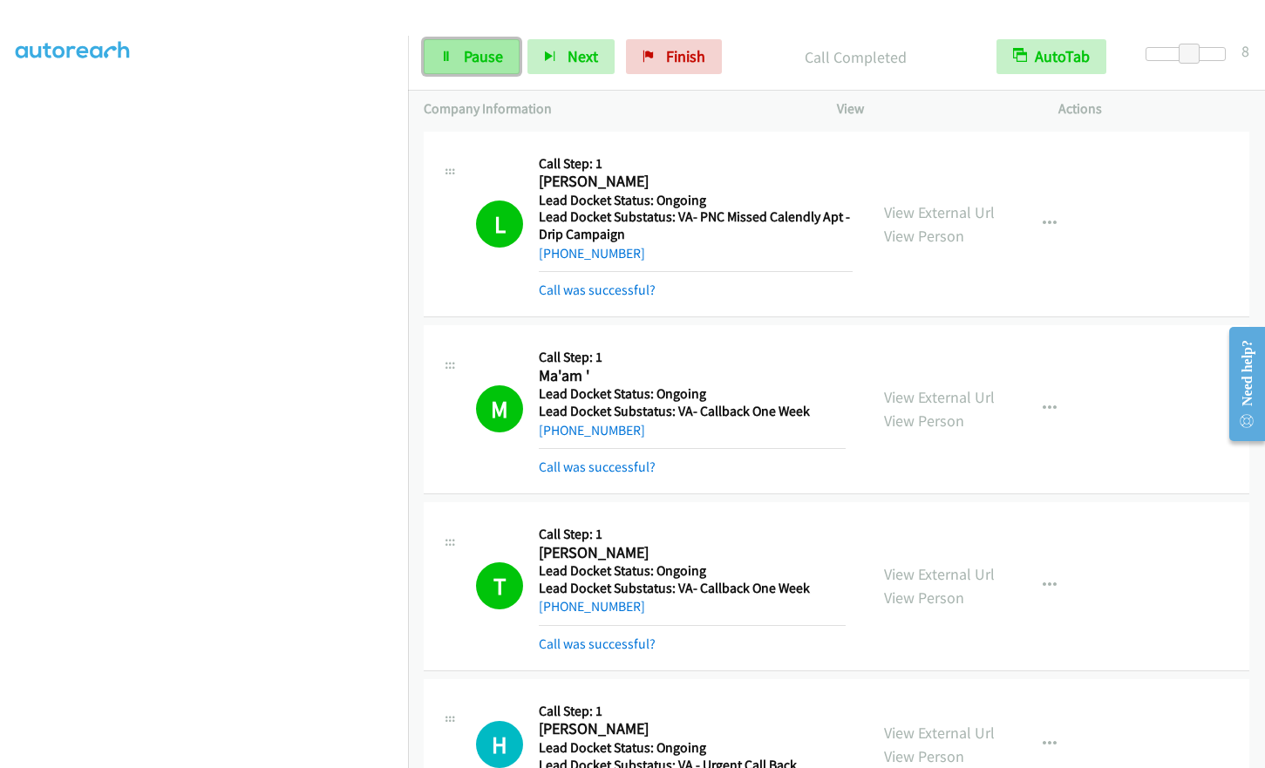
click at [475, 63] on span "Pause" at bounding box center [483, 56] width 39 height 20
click at [458, 49] on link "Start Calls" at bounding box center [486, 56] width 125 height 35
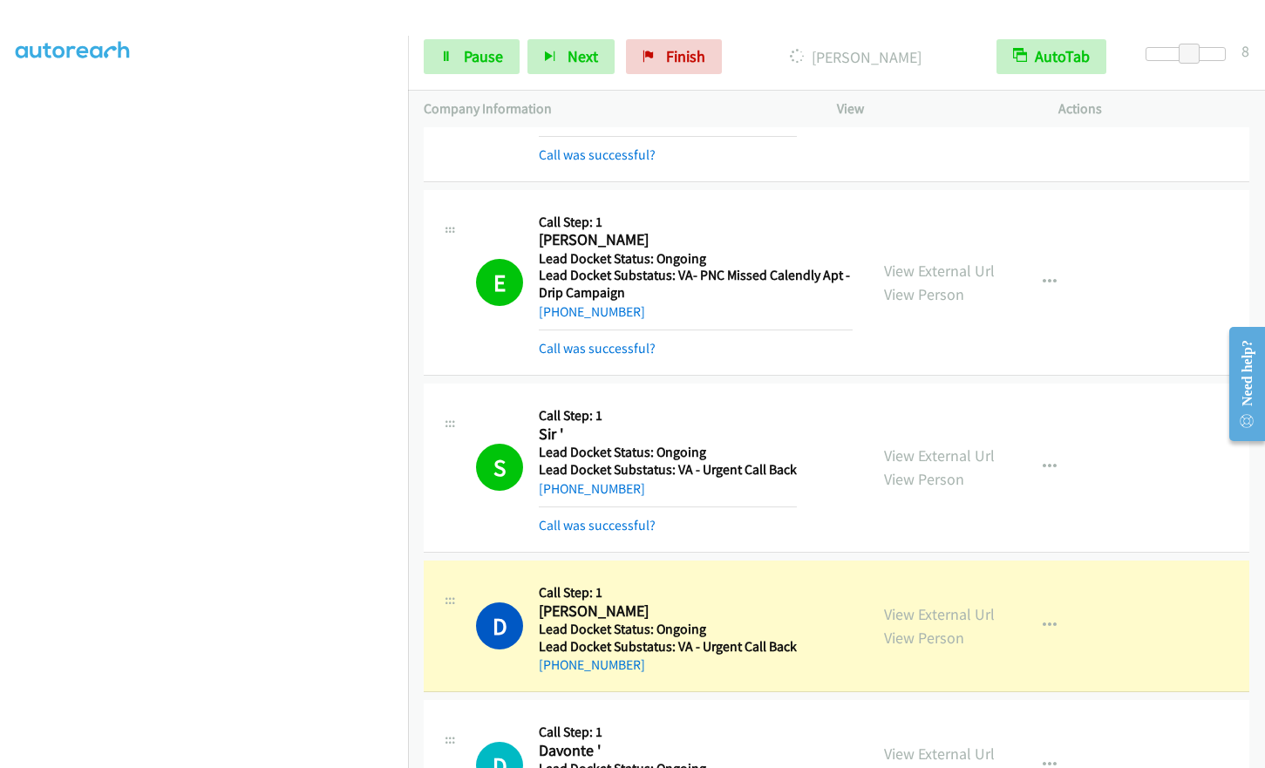
scroll to position [1740, 0]
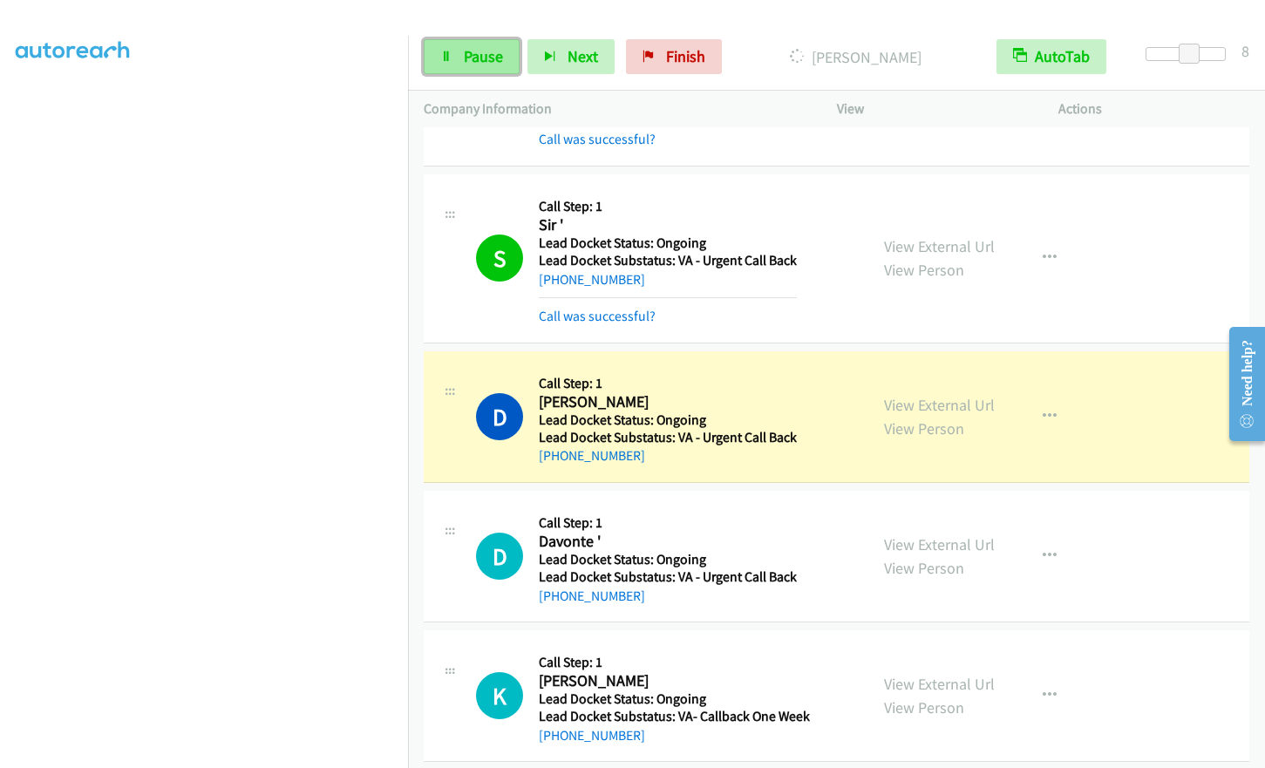
click at [458, 65] on link "Pause" at bounding box center [472, 56] width 96 height 35
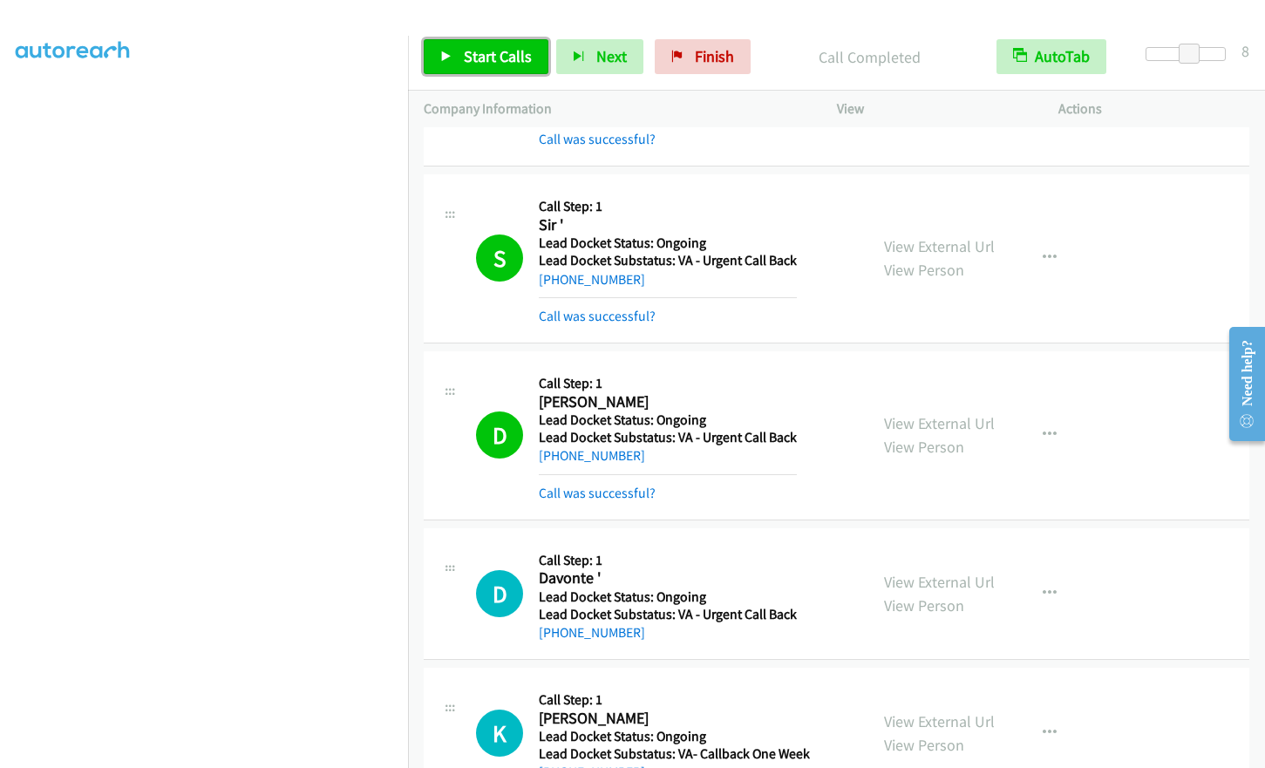
click at [456, 60] on link "Start Calls" at bounding box center [486, 56] width 125 height 35
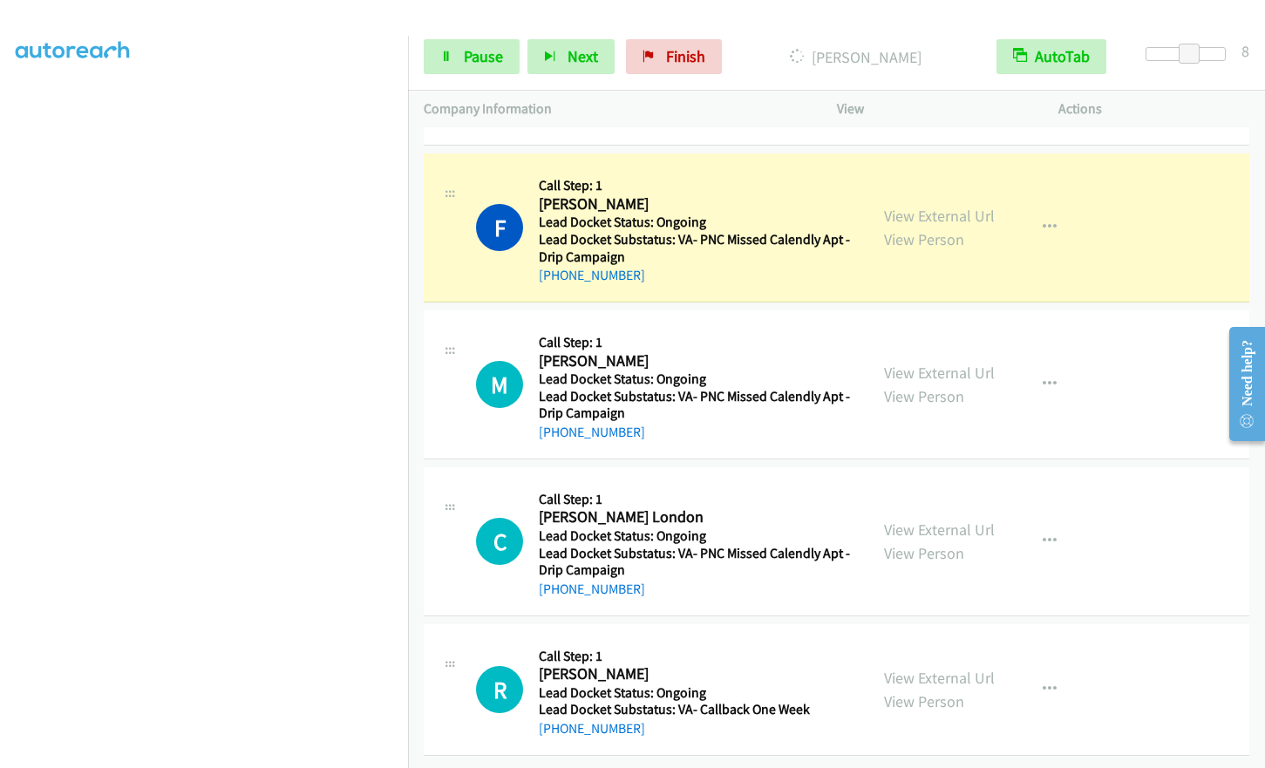
scroll to position [2835, 0]
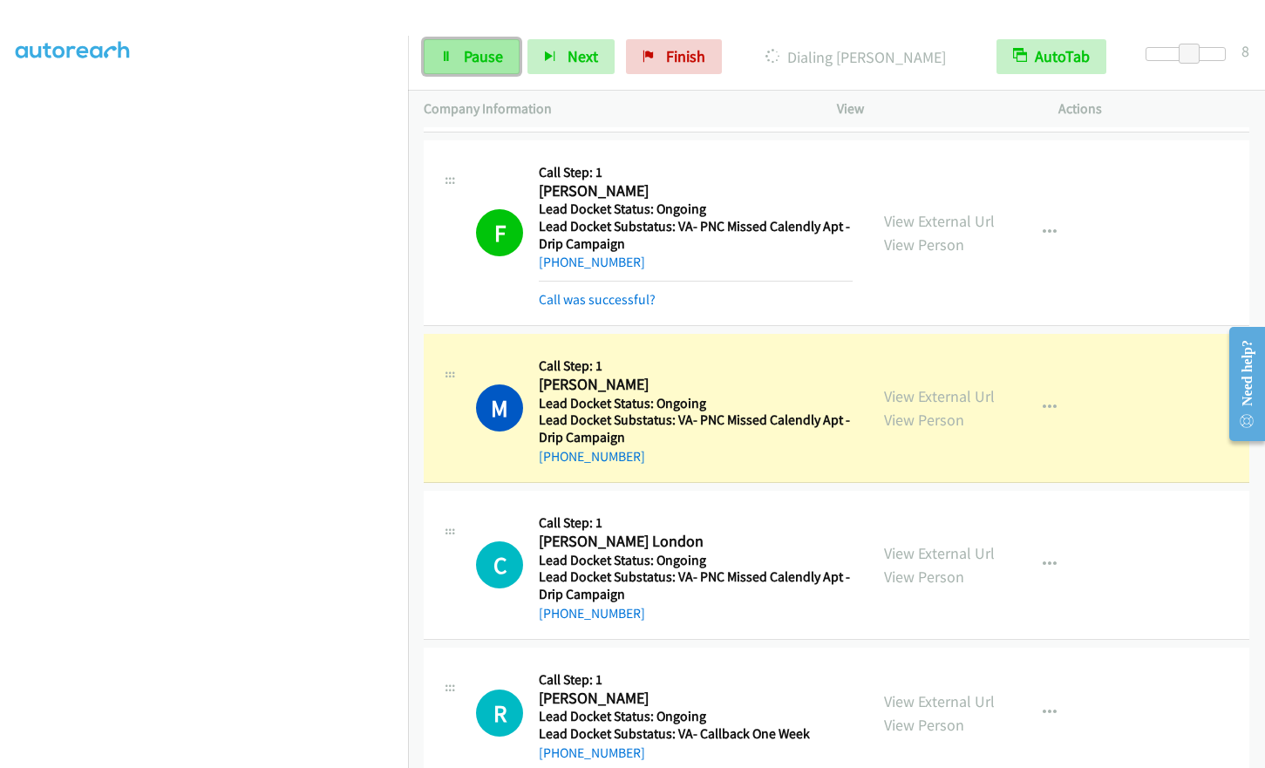
click at [453, 67] on link "Pause" at bounding box center [472, 56] width 96 height 35
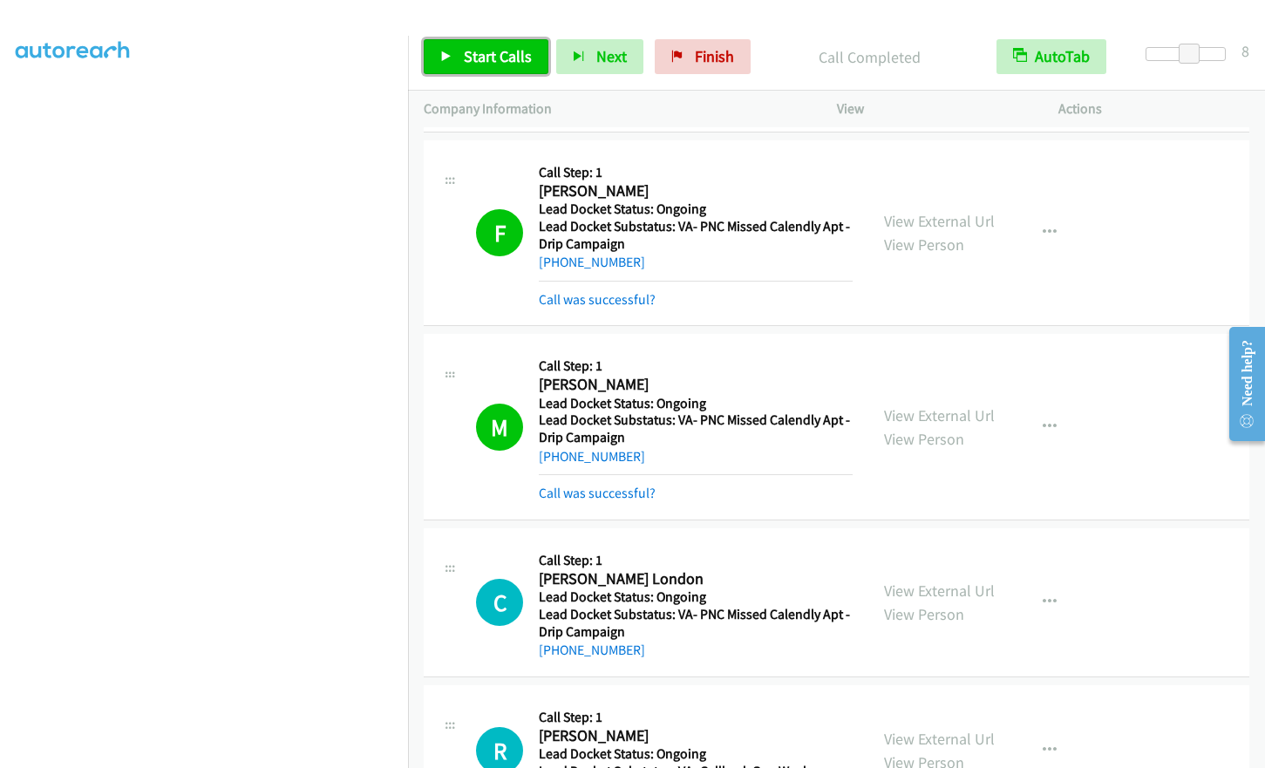
click at [464, 53] on span "Start Calls" at bounding box center [498, 56] width 68 height 20
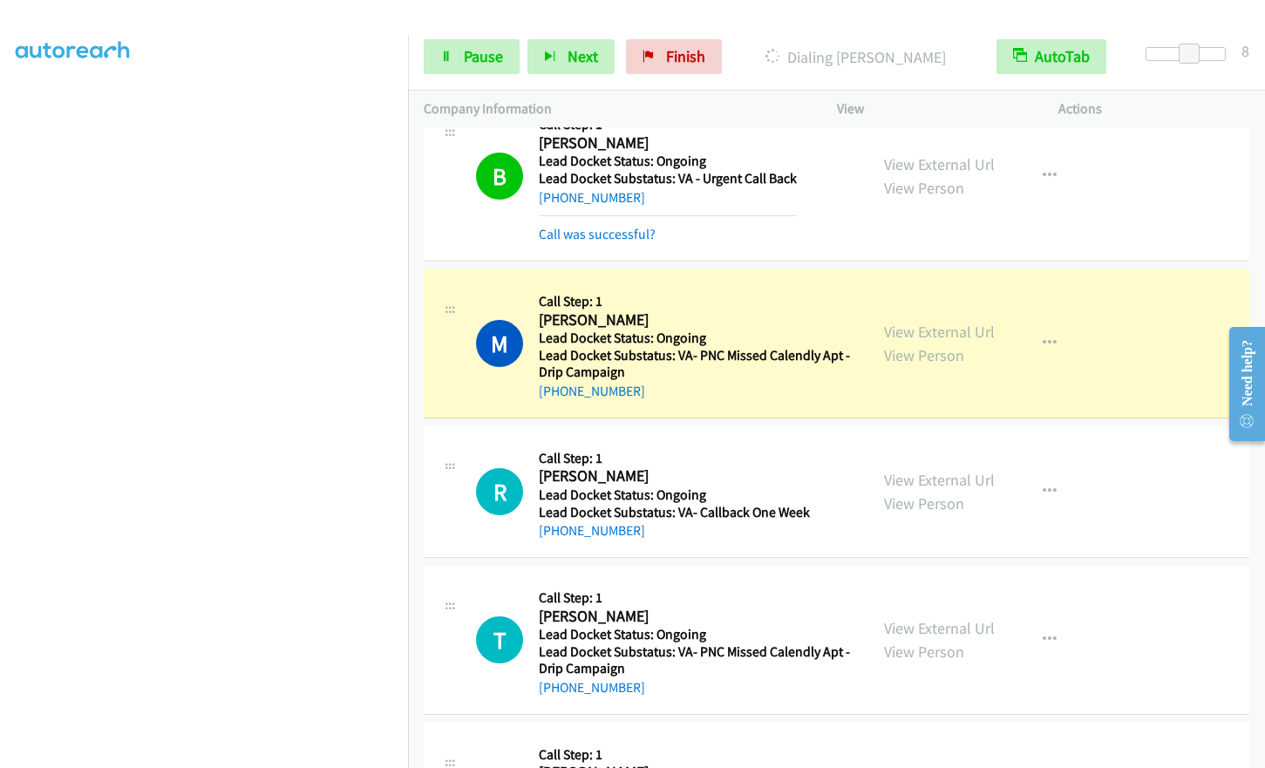
scroll to position [209, 0]
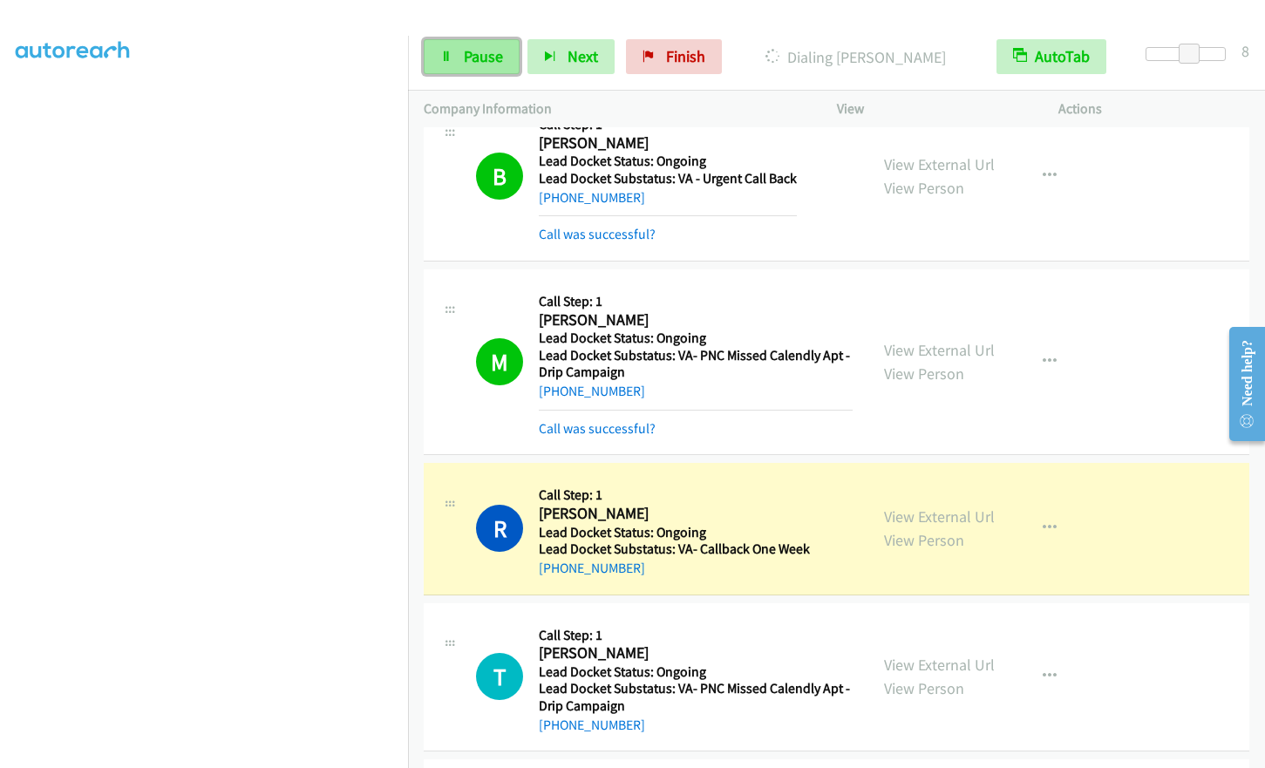
click at [469, 72] on link "Pause" at bounding box center [472, 56] width 96 height 35
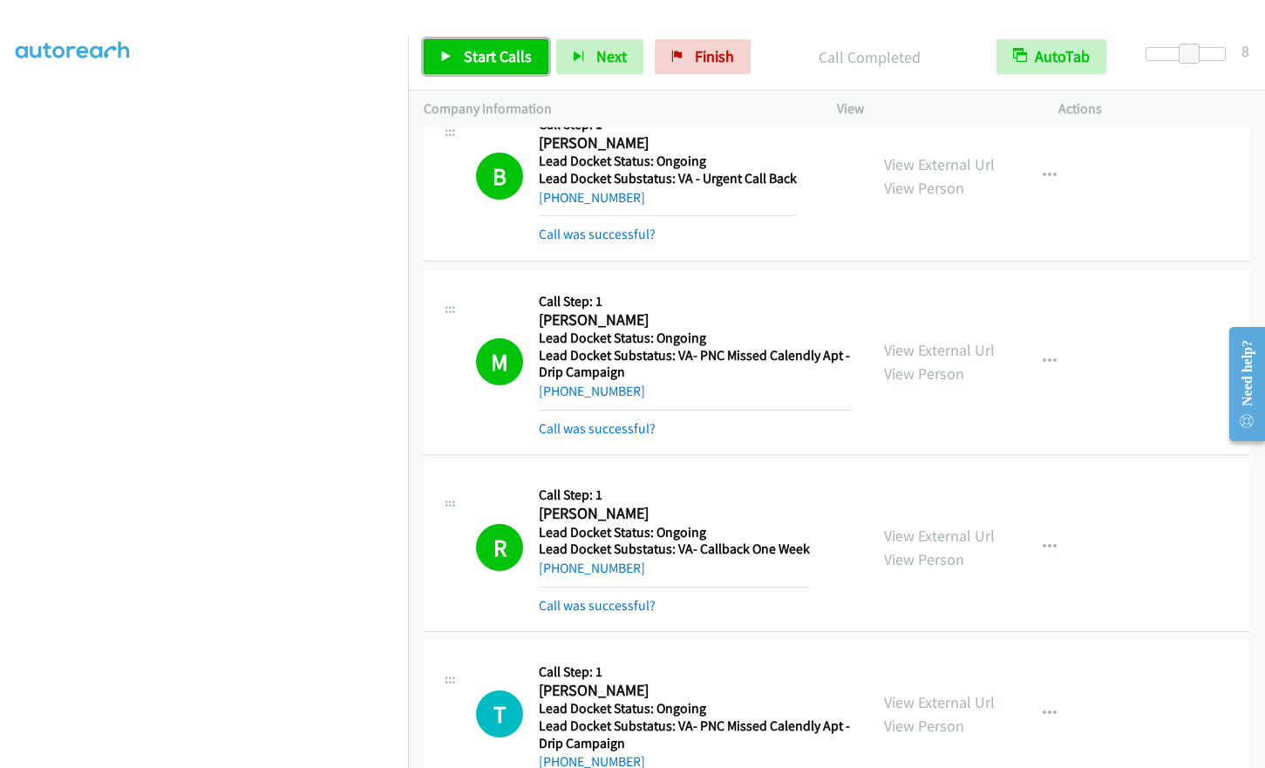
click at [485, 57] on span "Start Calls" at bounding box center [498, 56] width 68 height 20
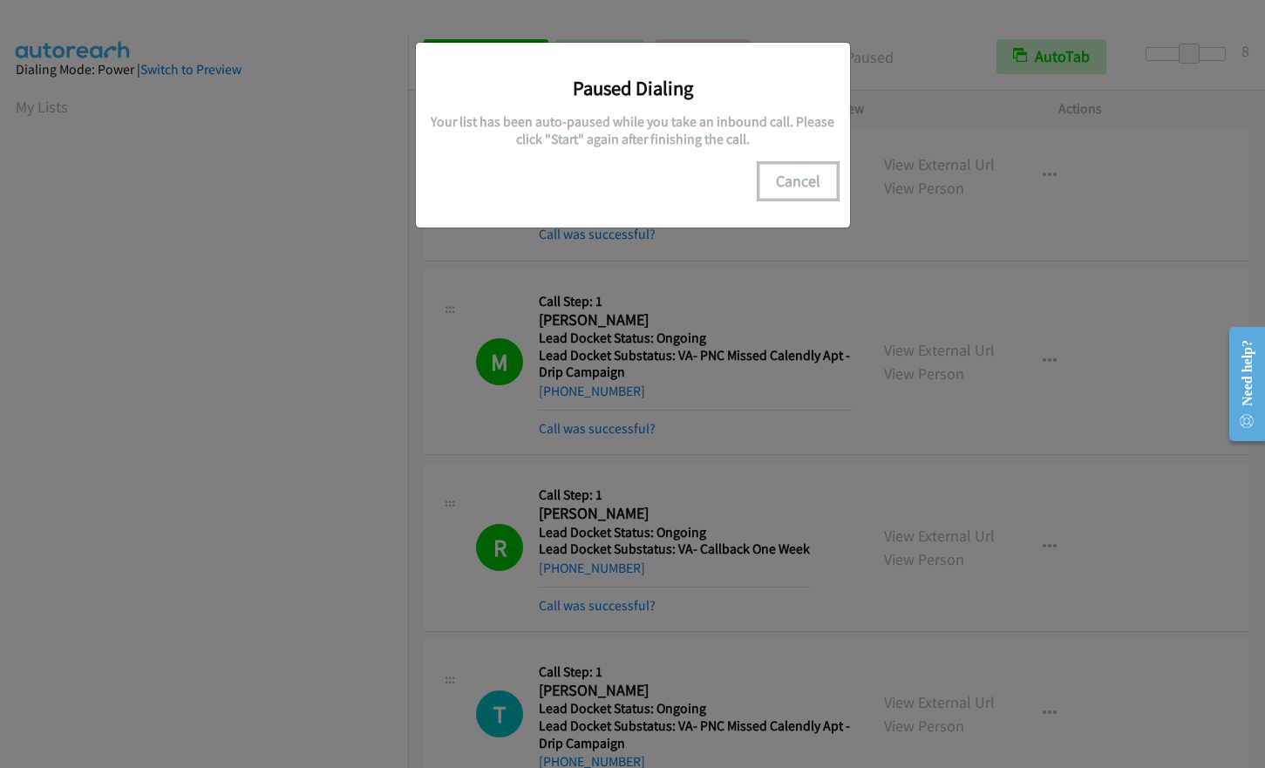
click at [793, 174] on button "Cancel" at bounding box center [798, 181] width 78 height 35
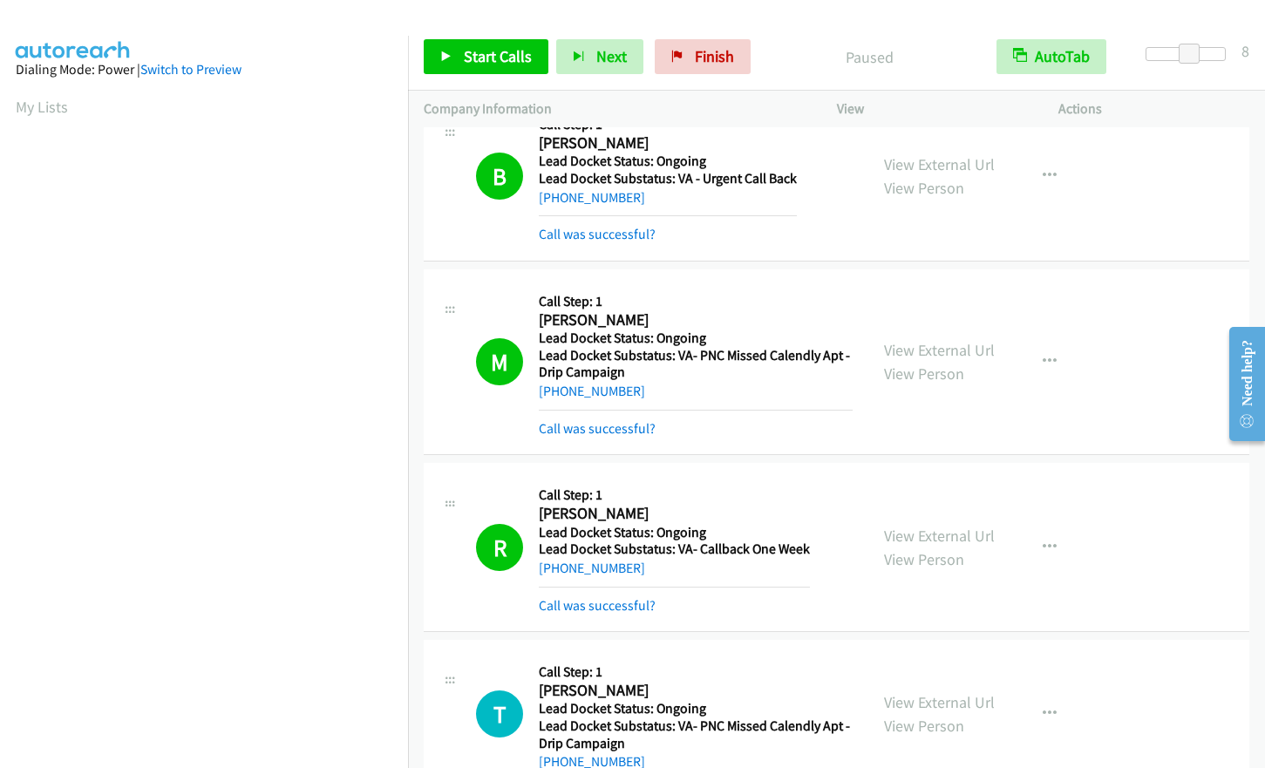
scroll to position [210, 0]
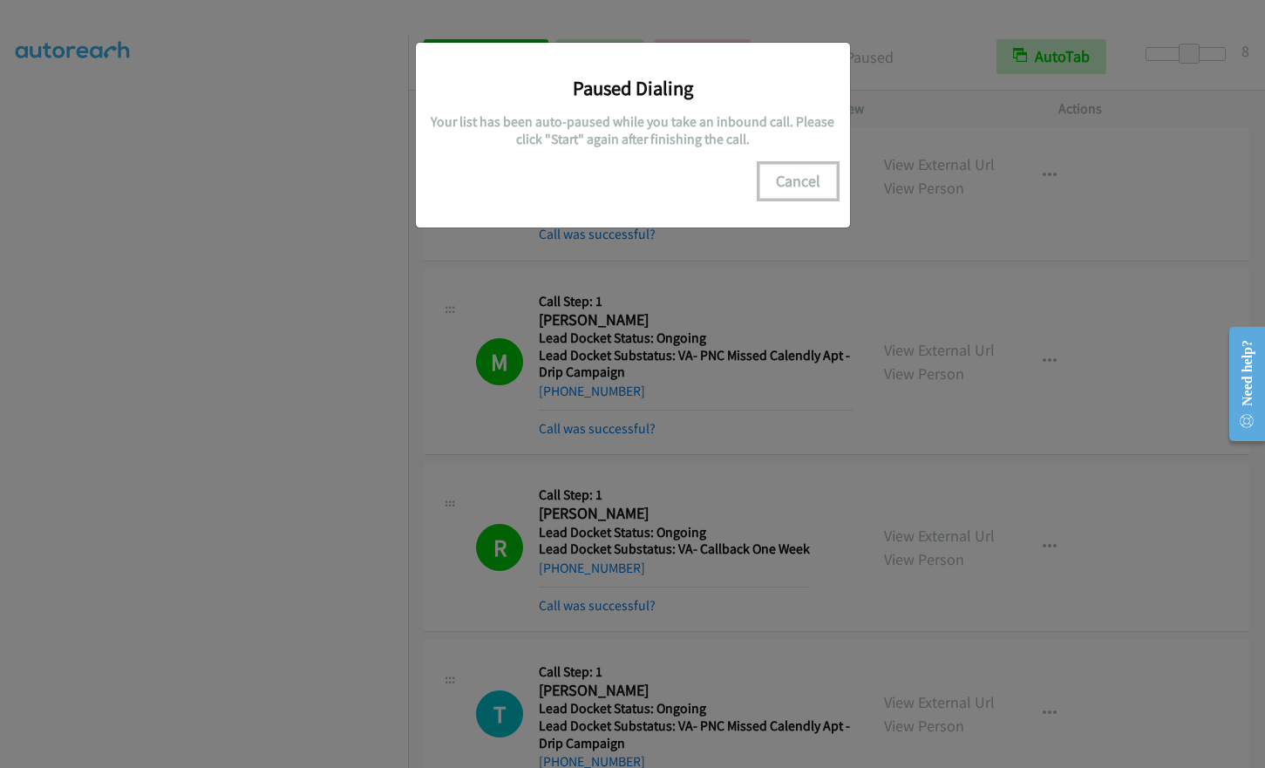
click at [790, 178] on button "Cancel" at bounding box center [798, 181] width 78 height 35
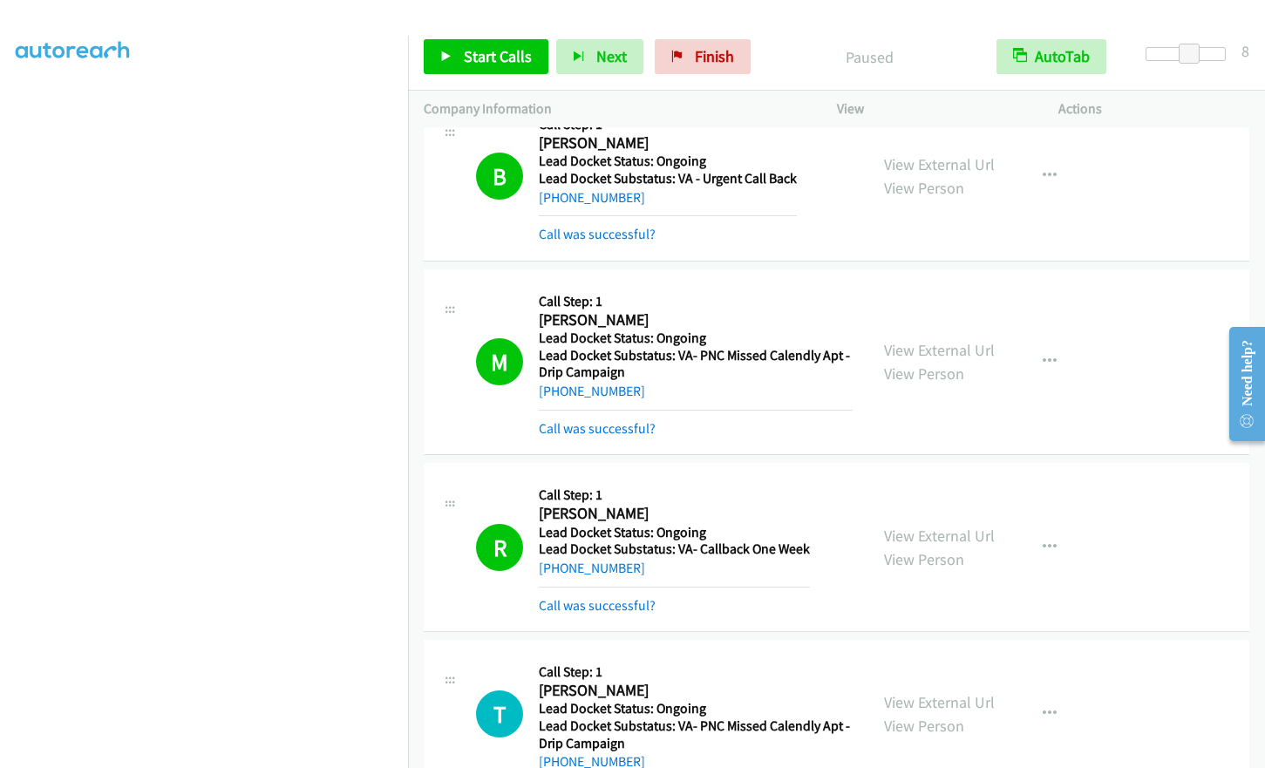
scroll to position [209, 0]
